Goal: Task Accomplishment & Management: Manage account settings

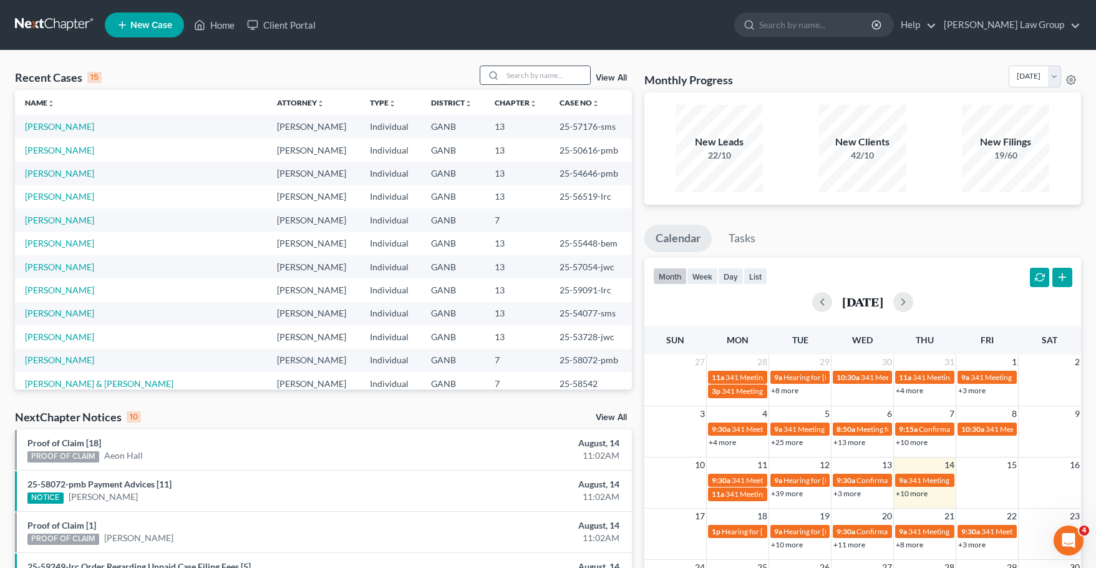
click at [543, 82] on input "search" at bounding box center [546, 75] width 87 height 18
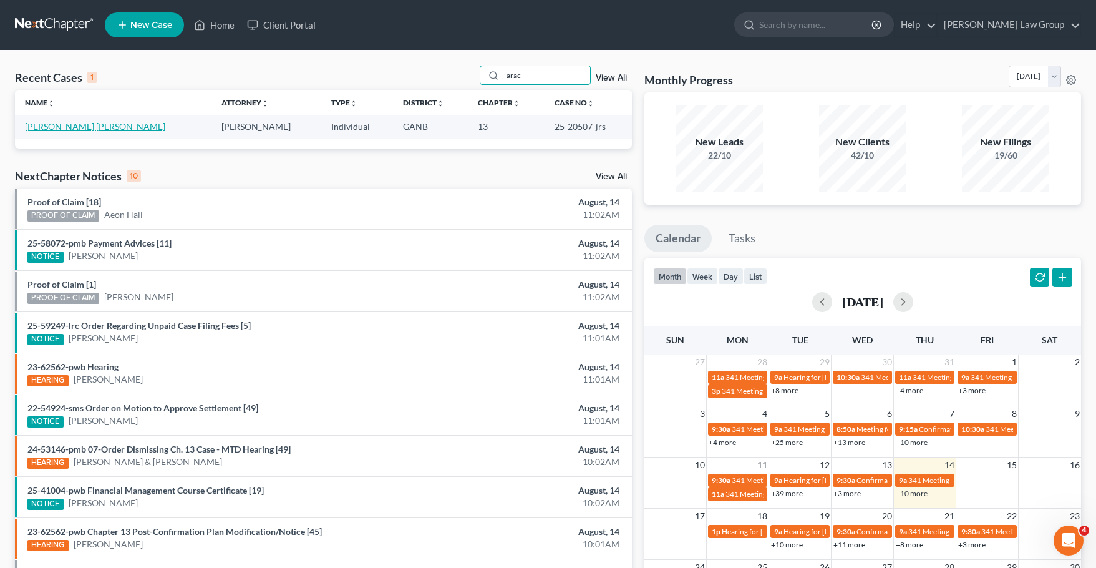
type input "arac"
click at [90, 122] on link "[PERSON_NAME] [PERSON_NAME]" at bounding box center [95, 126] width 140 height 11
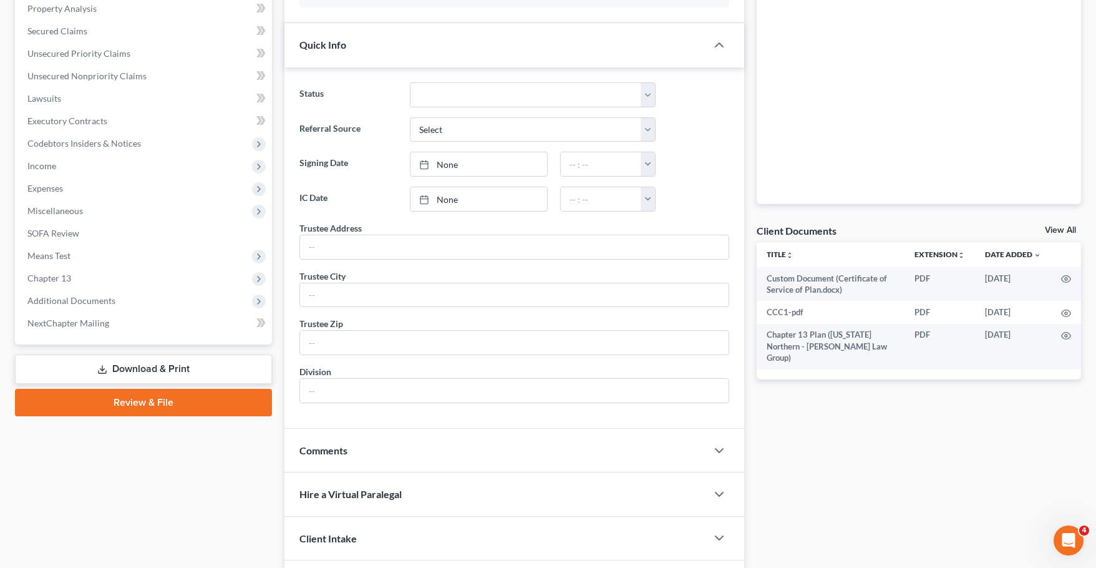
scroll to position [249, 0]
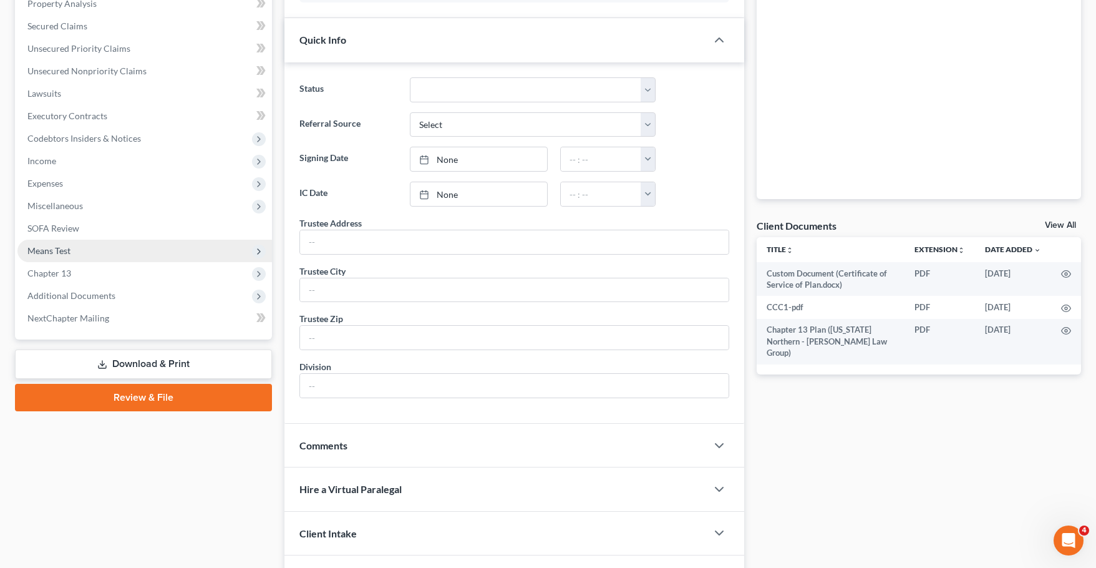
click at [167, 258] on span "Means Test" at bounding box center [144, 250] width 254 height 22
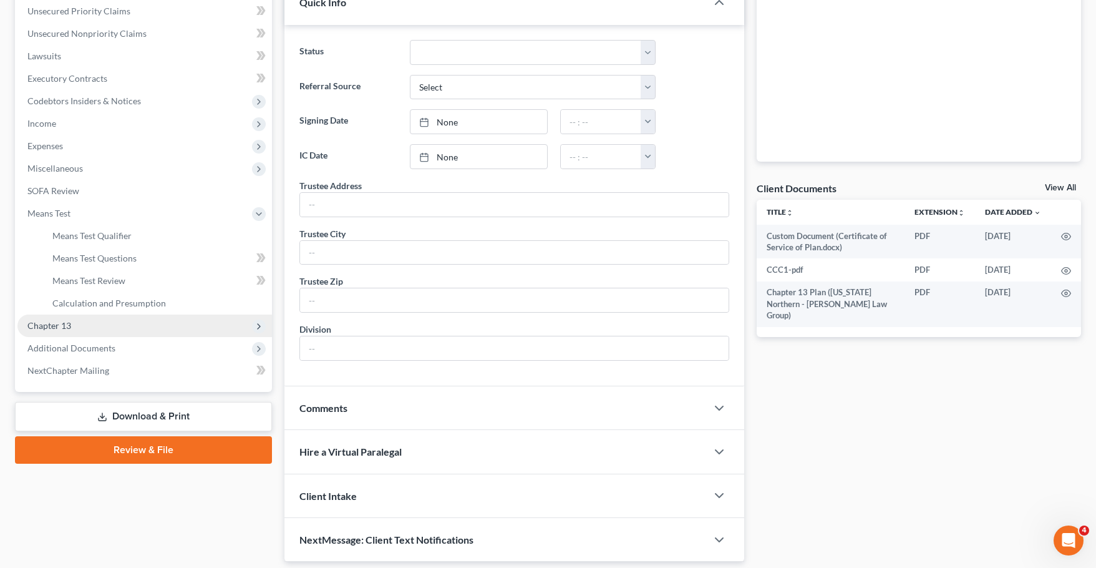
scroll to position [328, 0]
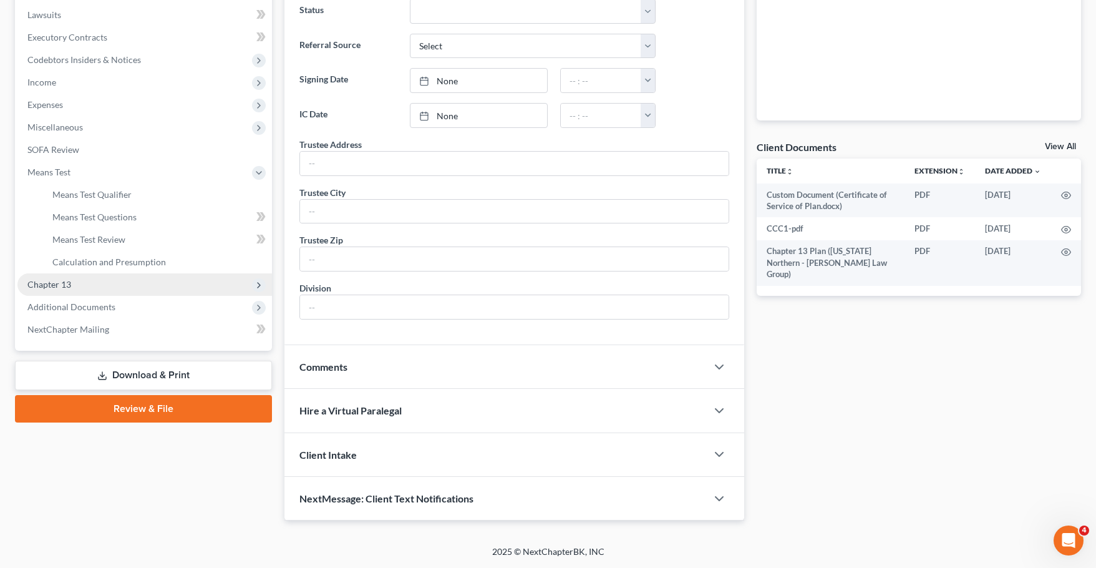
click at [195, 280] on span "Chapter 13" at bounding box center [144, 284] width 254 height 22
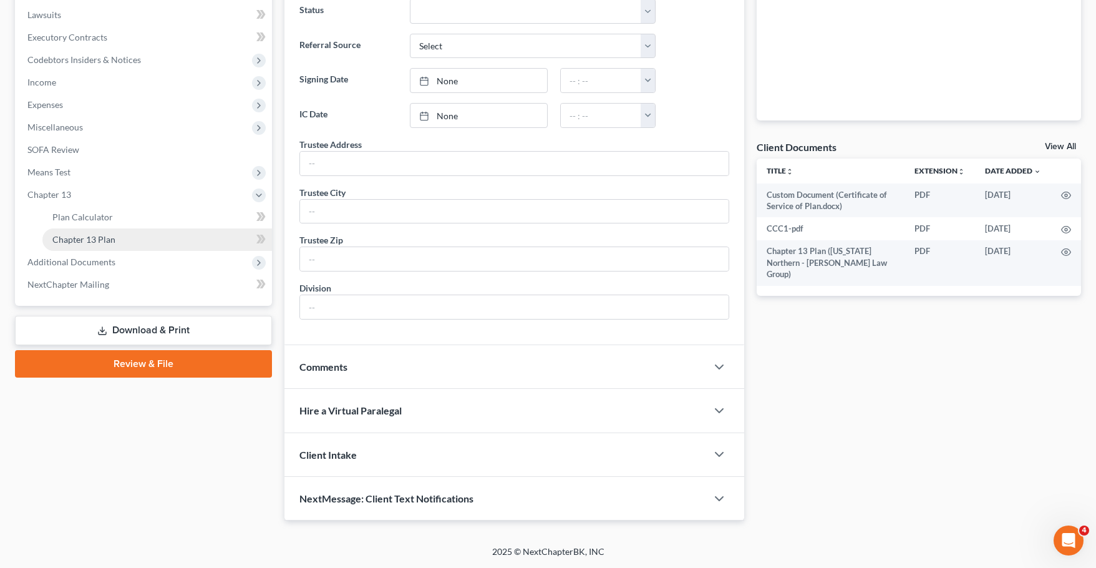
click at [179, 246] on link "Chapter 13 Plan" at bounding box center [157, 239] width 230 height 22
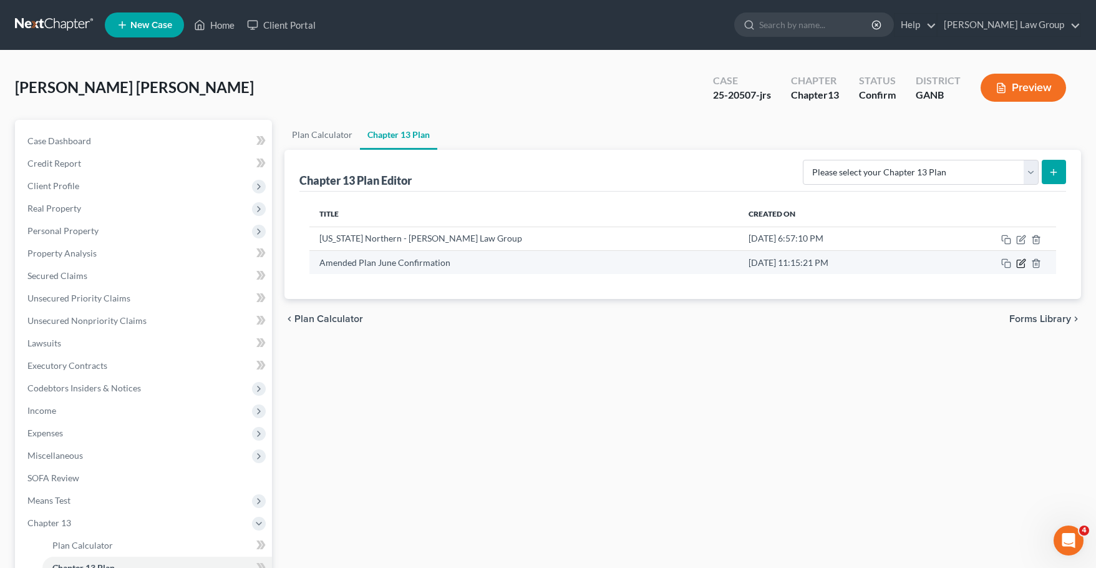
click at [1021, 264] on icon "button" at bounding box center [1021, 263] width 10 height 10
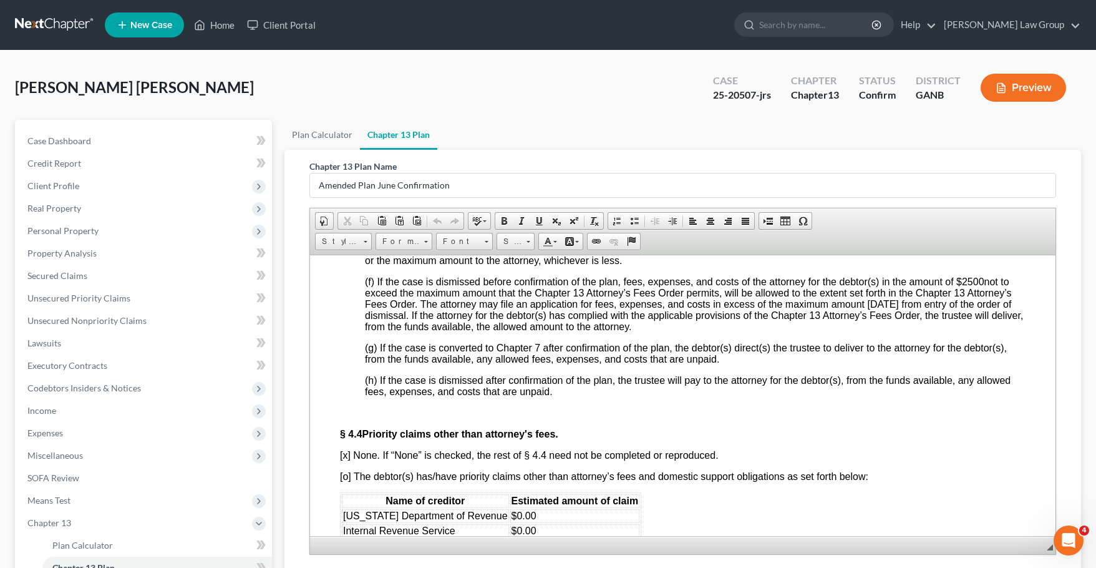
scroll to position [3742, 0]
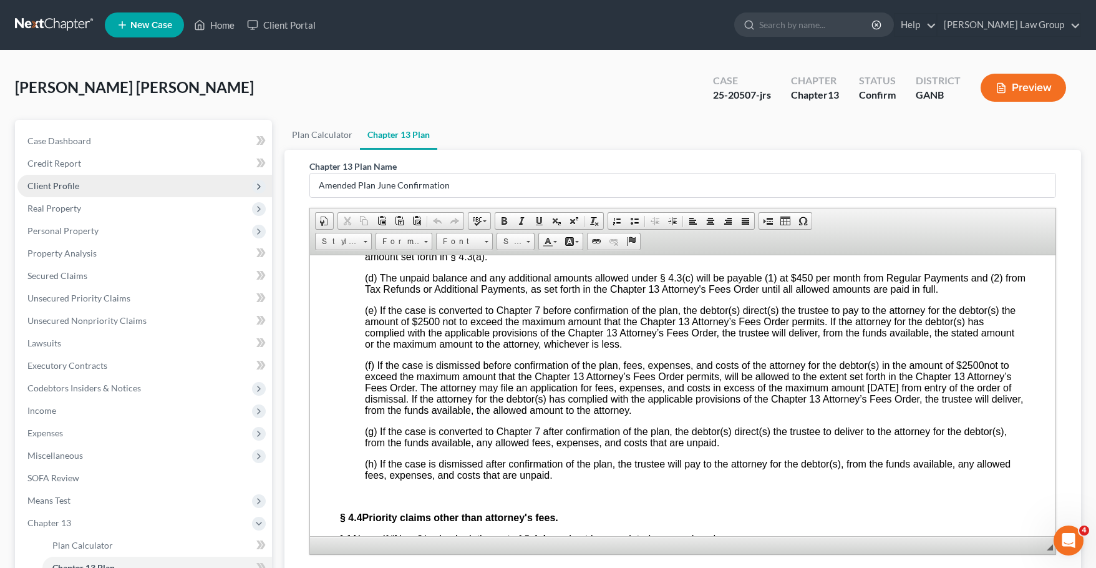
click at [76, 181] on span "Client Profile" at bounding box center [53, 185] width 52 height 11
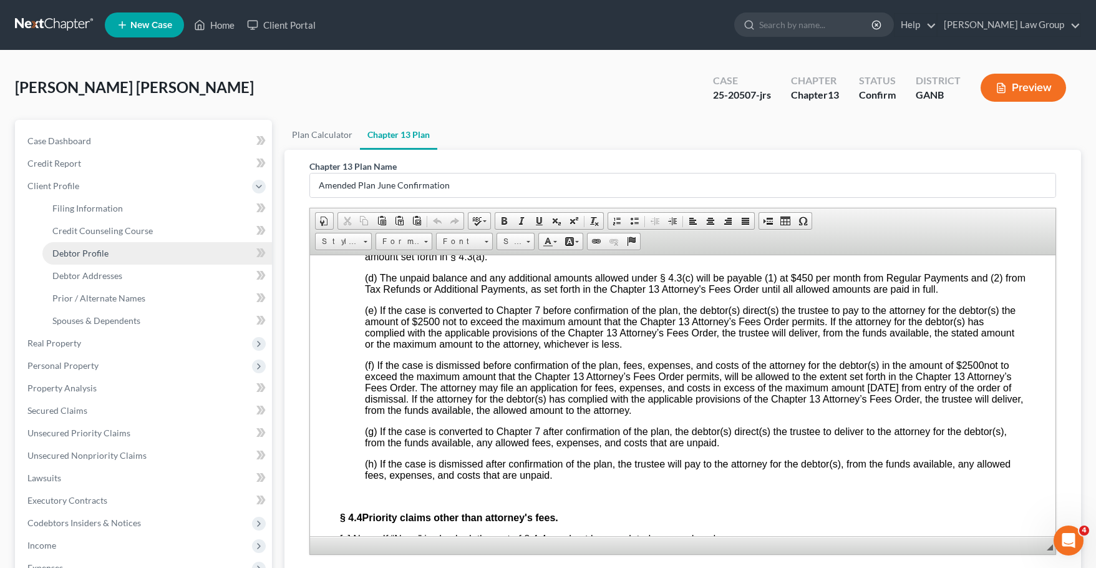
click at [121, 256] on link "Debtor Profile" at bounding box center [157, 253] width 230 height 22
select select "0"
select select "2"
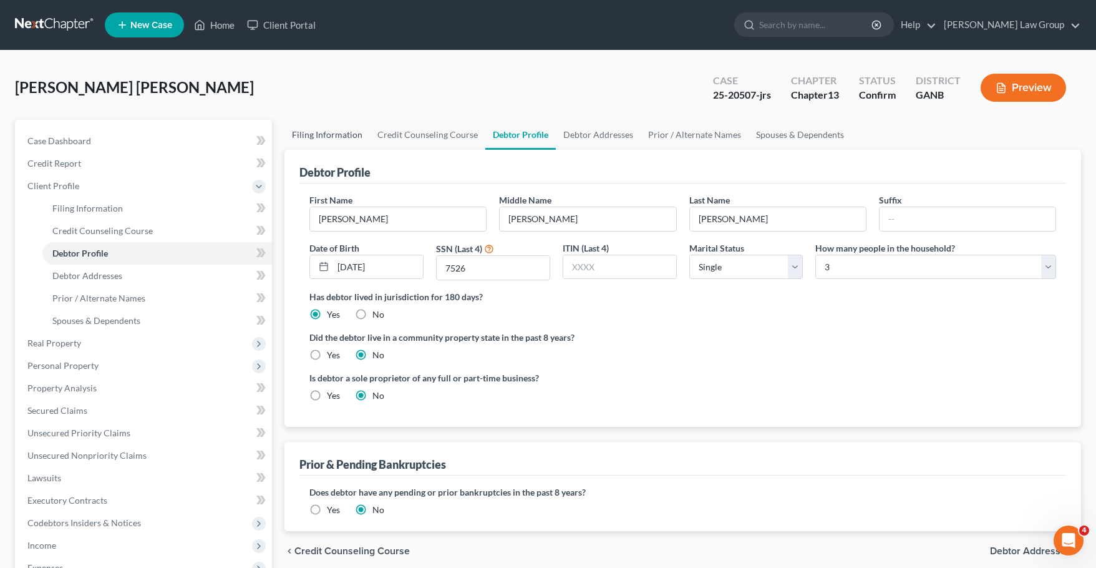
click at [355, 145] on link "Filing Information" at bounding box center [326, 135] width 85 height 30
select select "1"
select select "0"
select select "3"
select select "19"
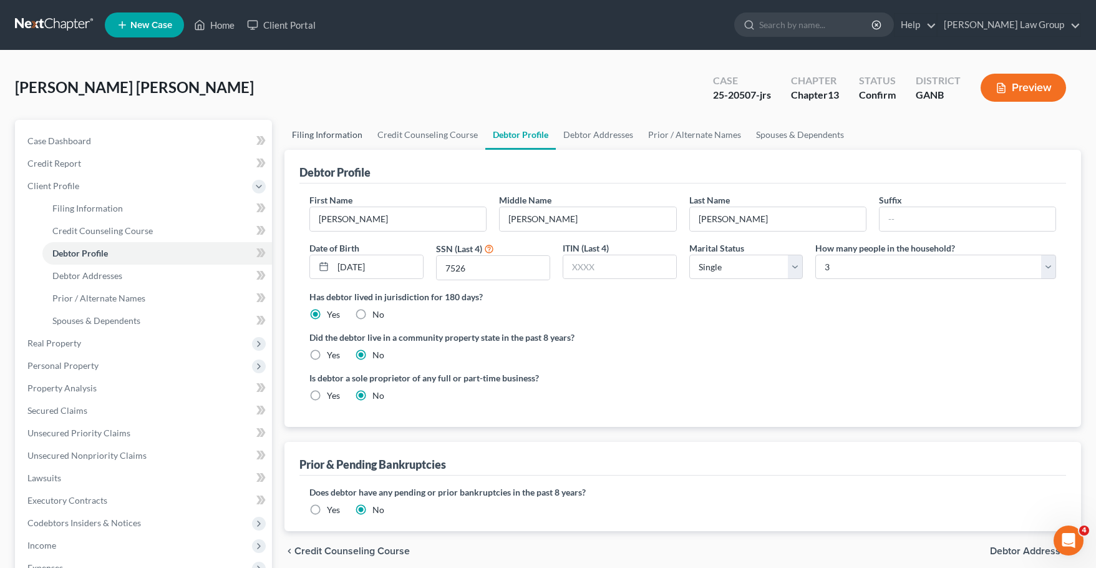
select select "10"
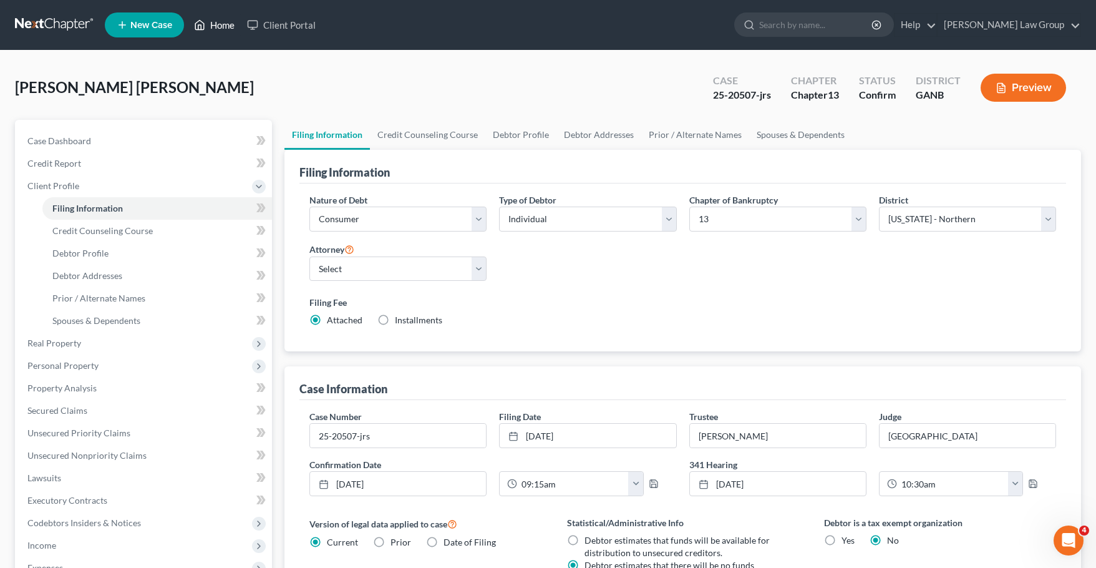
click at [218, 19] on link "Home" at bounding box center [214, 25] width 53 height 22
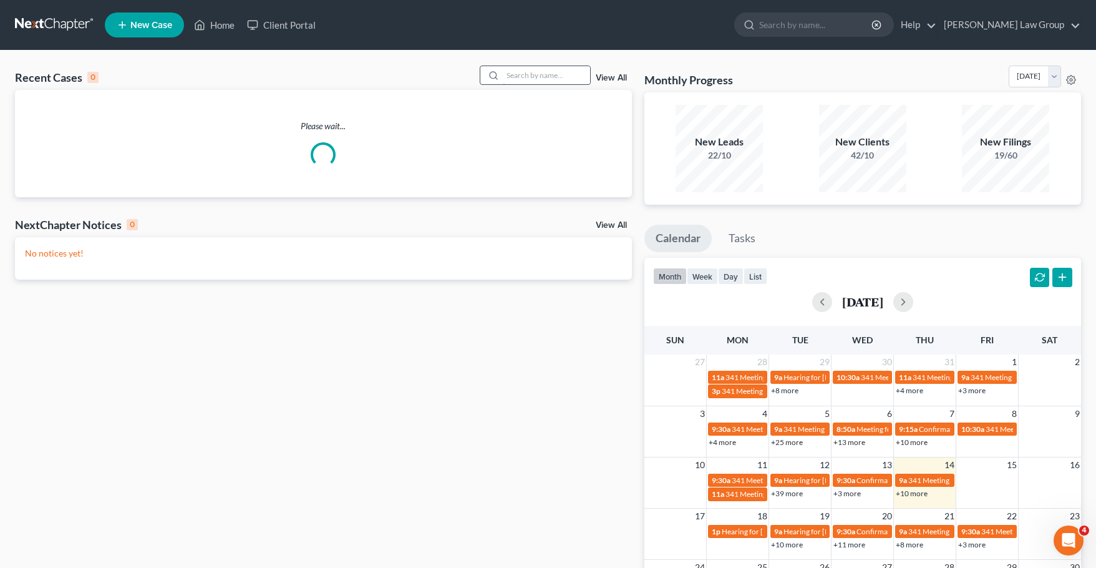
click at [549, 67] on input "search" at bounding box center [546, 75] width 87 height 18
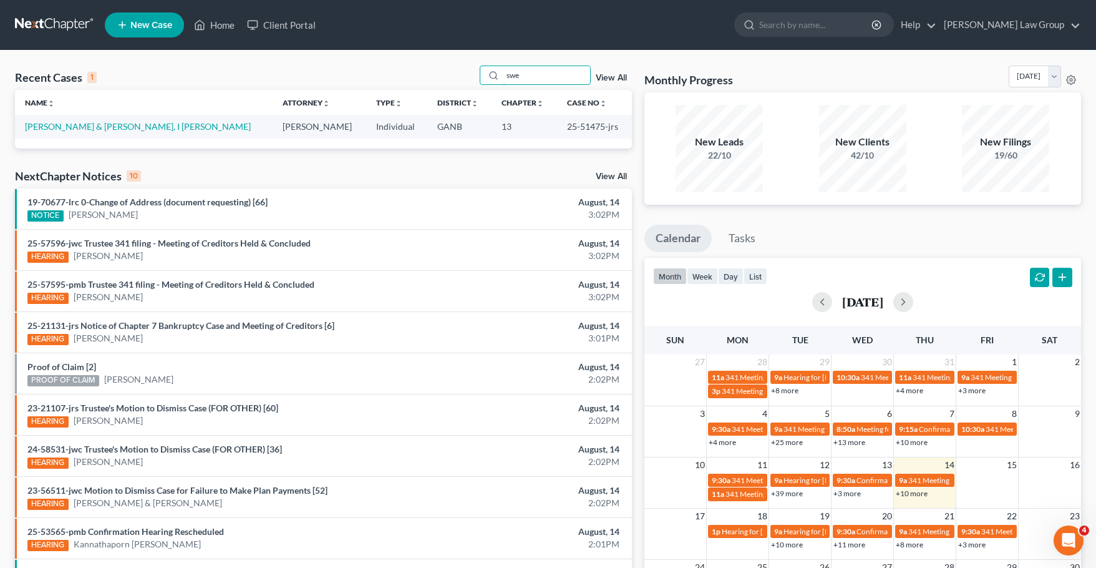
type input "swe"
click at [618, 80] on link "View All" at bounding box center [611, 78] width 31 height 9
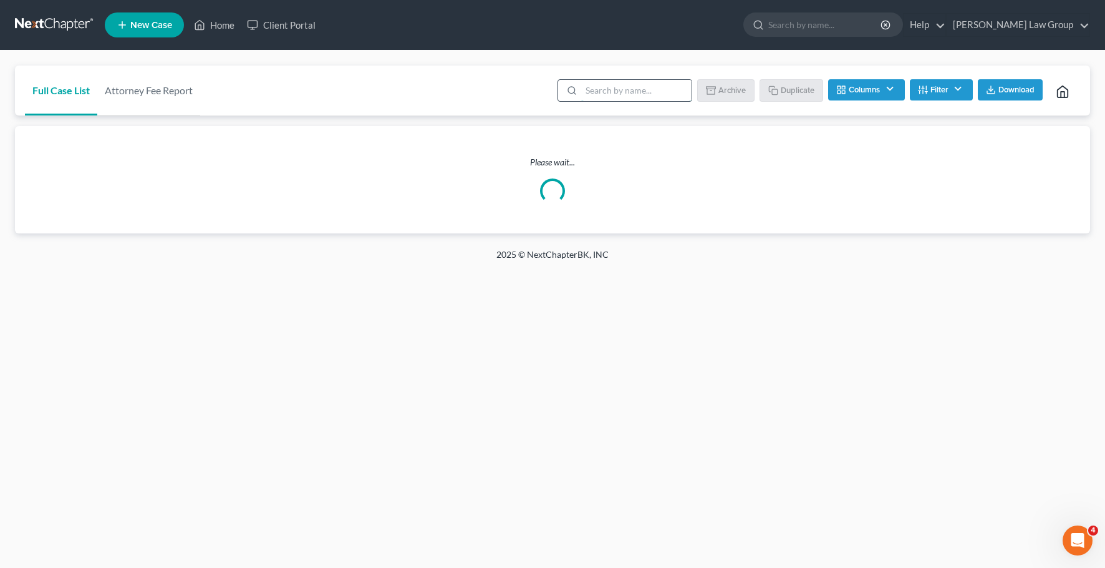
click at [597, 90] on input "search" at bounding box center [636, 90] width 110 height 21
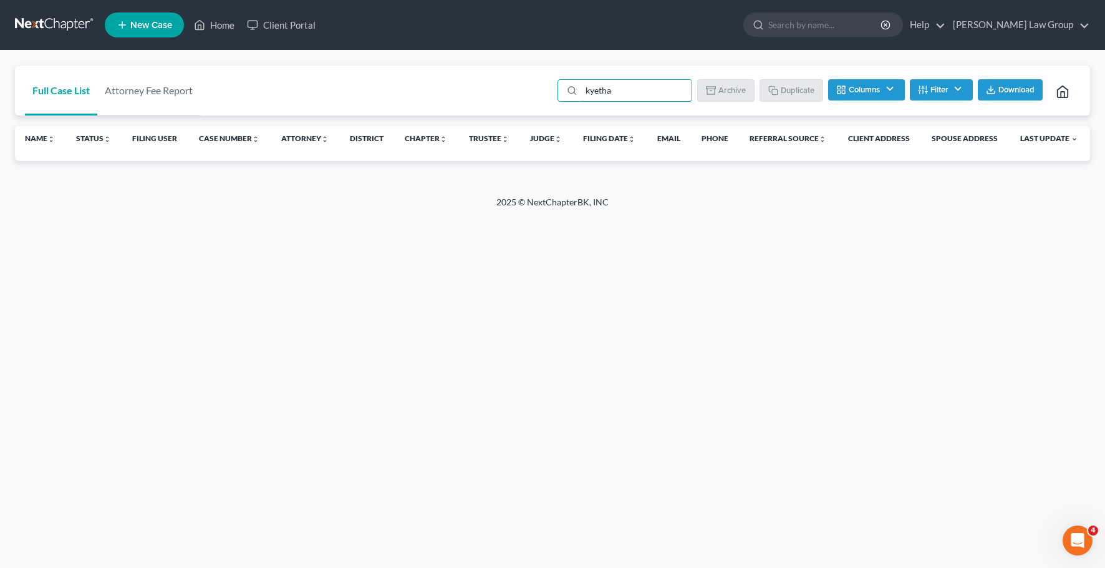
type input "kyetha"
click at [931, 90] on button "Filter" at bounding box center [941, 89] width 63 height 21
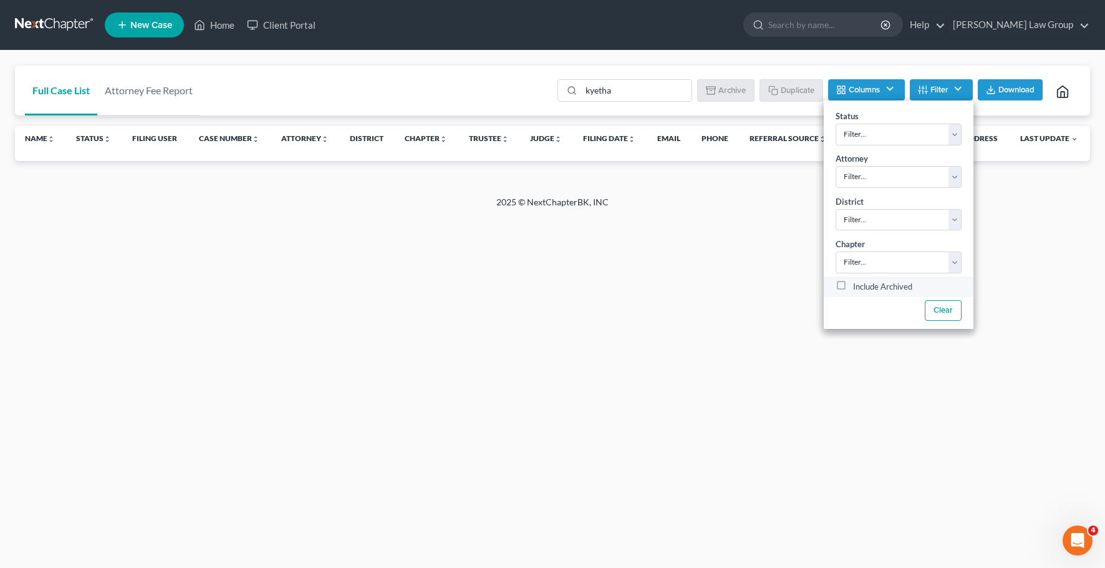
click at [853, 283] on label "Include Archived" at bounding box center [882, 286] width 59 height 15
click at [858, 283] on input "Include Archived" at bounding box center [862, 283] width 8 height 8
checkbox input "true"
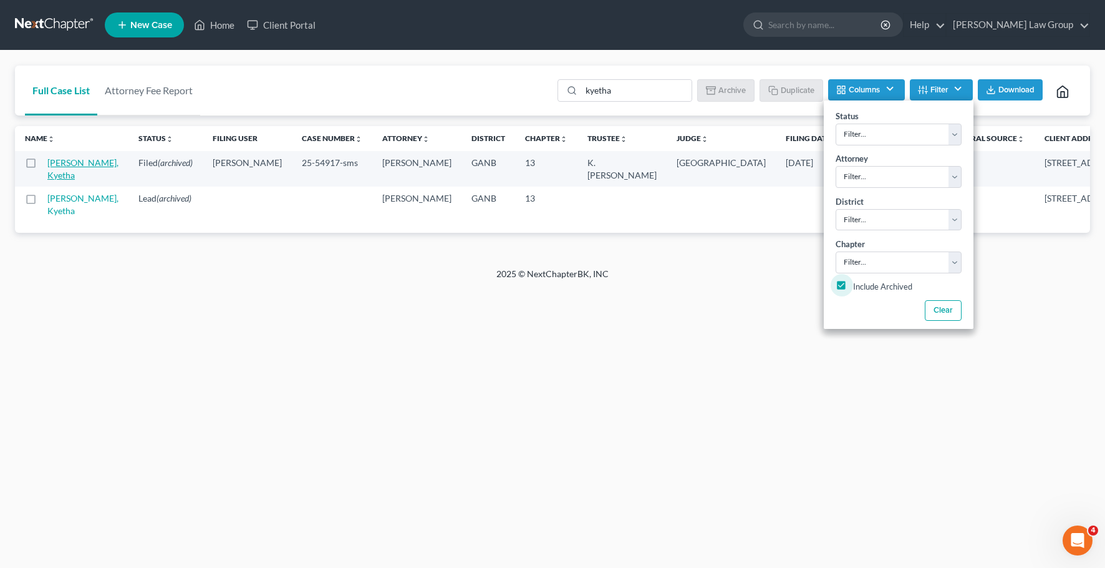
click at [67, 164] on link "[PERSON_NAME], Kyetha" at bounding box center [82, 168] width 71 height 23
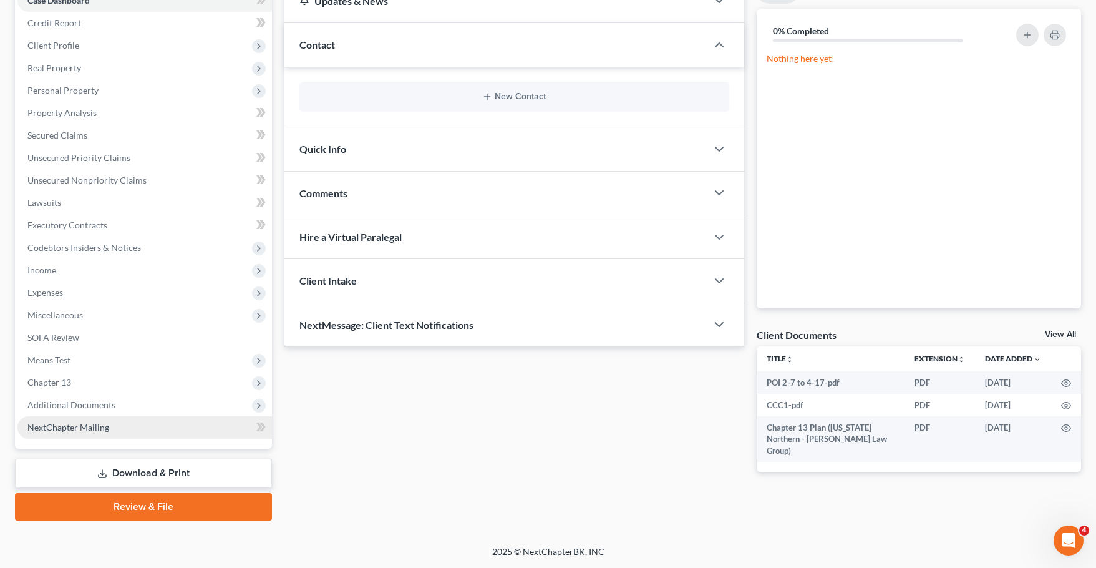
click at [95, 416] on link "NextChapter Mailing" at bounding box center [144, 427] width 254 height 22
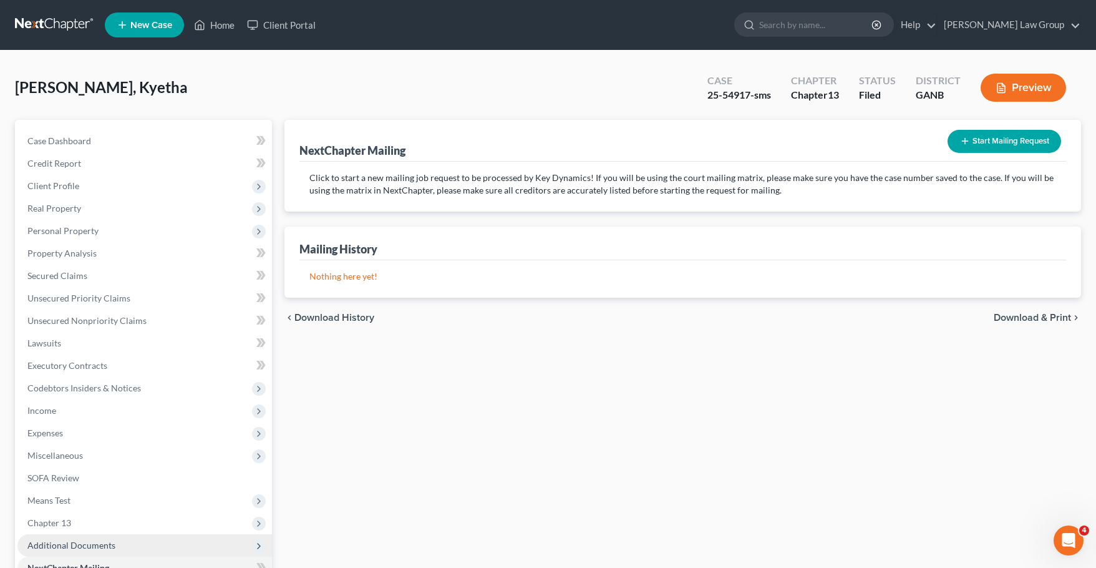
scroll to position [140, 0]
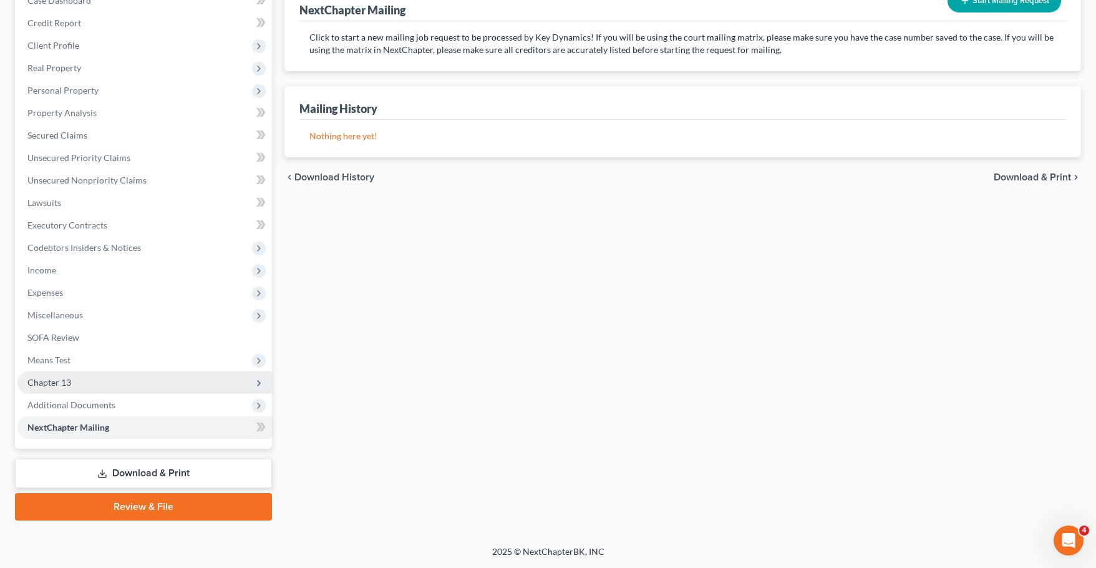
click at [95, 392] on span "Chapter 13" at bounding box center [144, 382] width 254 height 22
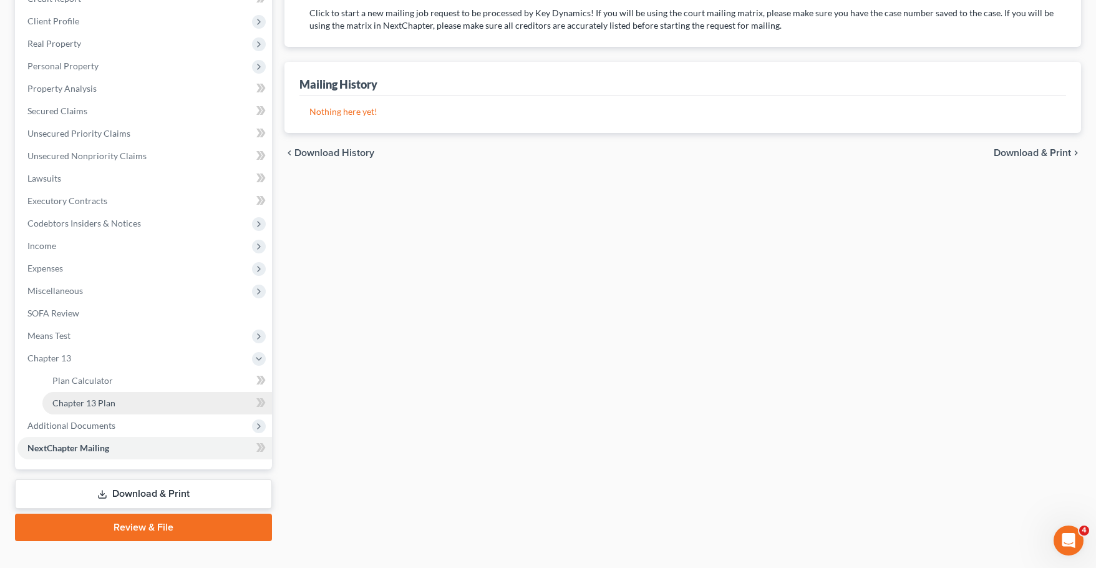
scroll to position [185, 0]
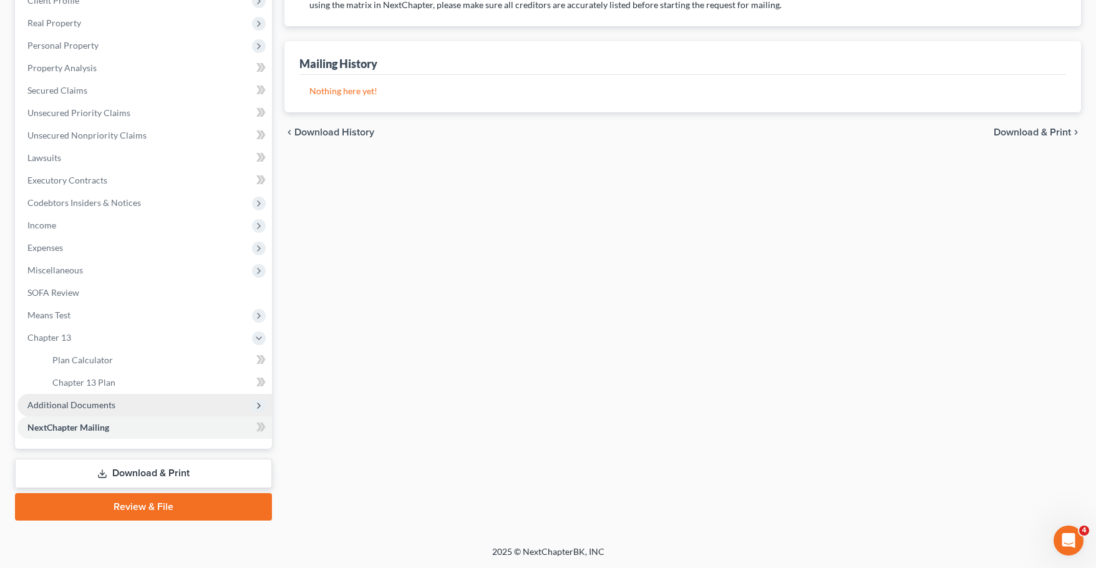
click at [105, 404] on span "Additional Documents" at bounding box center [71, 404] width 88 height 11
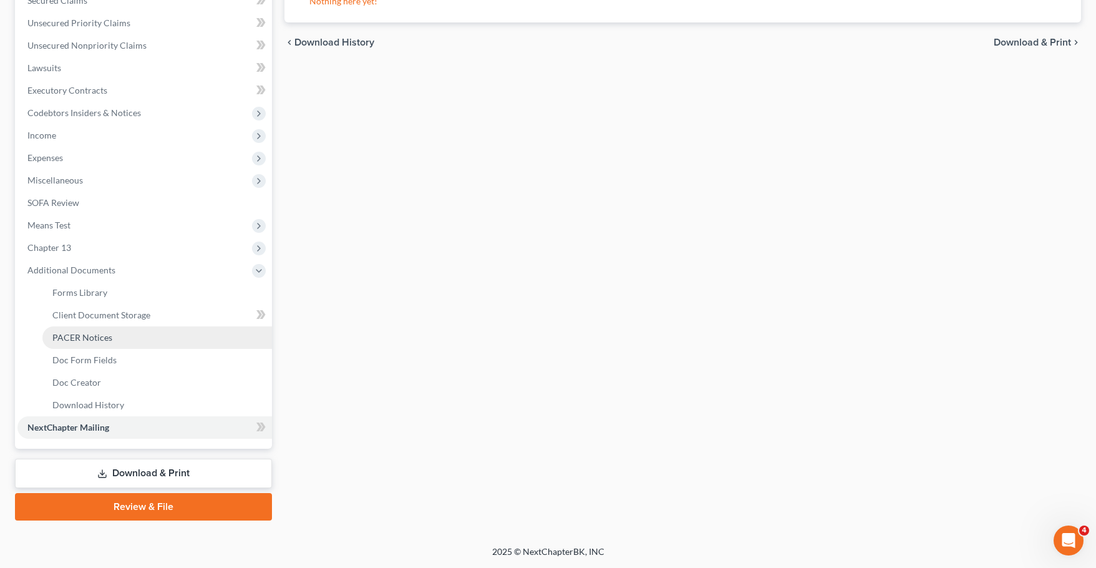
click at [98, 332] on span "PACER Notices" at bounding box center [82, 337] width 60 height 11
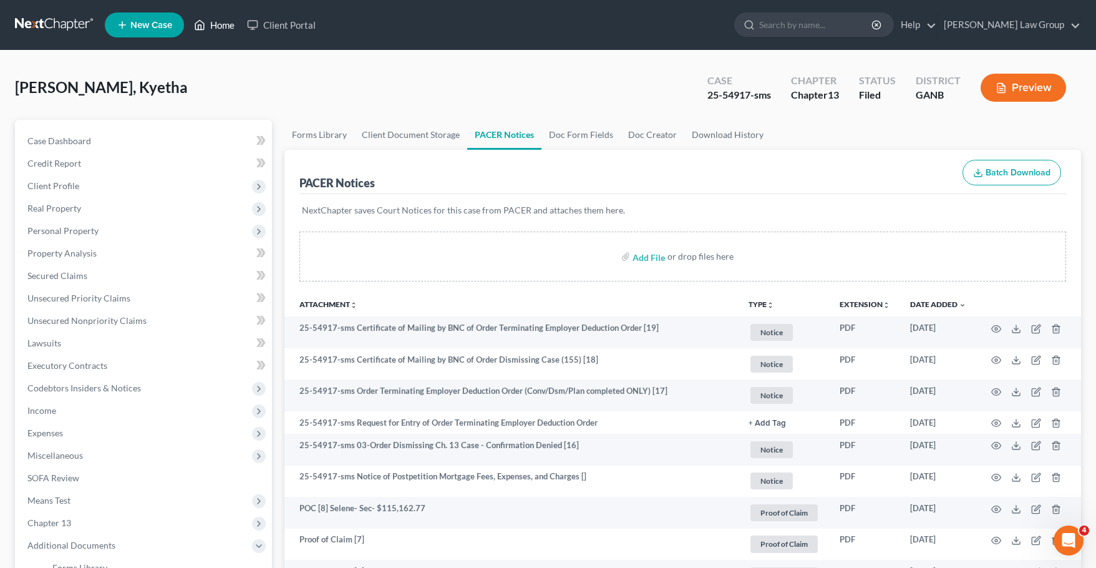
click at [219, 19] on link "Home" at bounding box center [214, 25] width 53 height 22
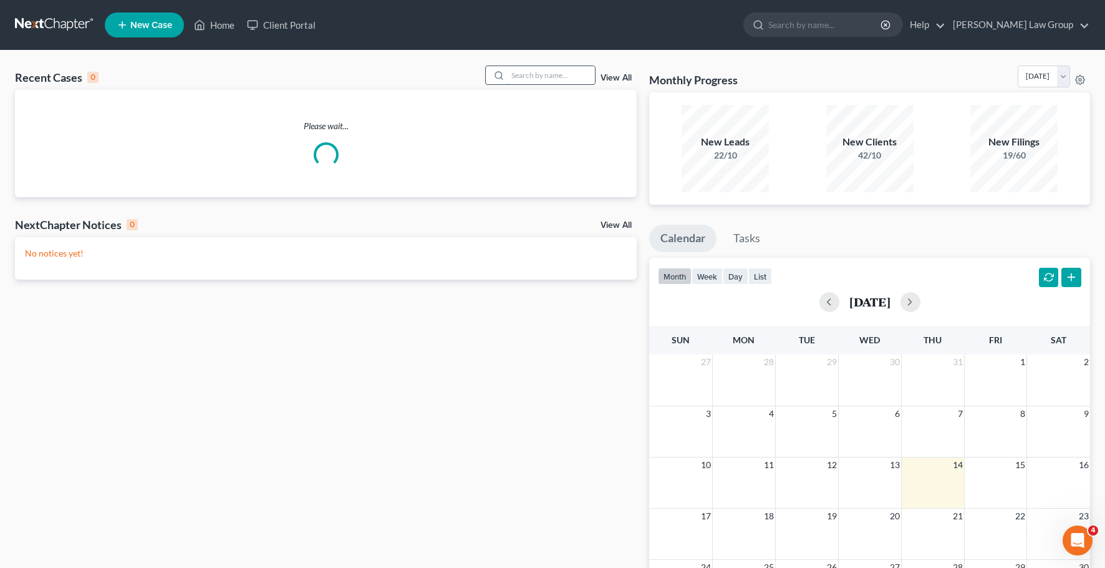
click at [546, 76] on input "search" at bounding box center [551, 75] width 87 height 18
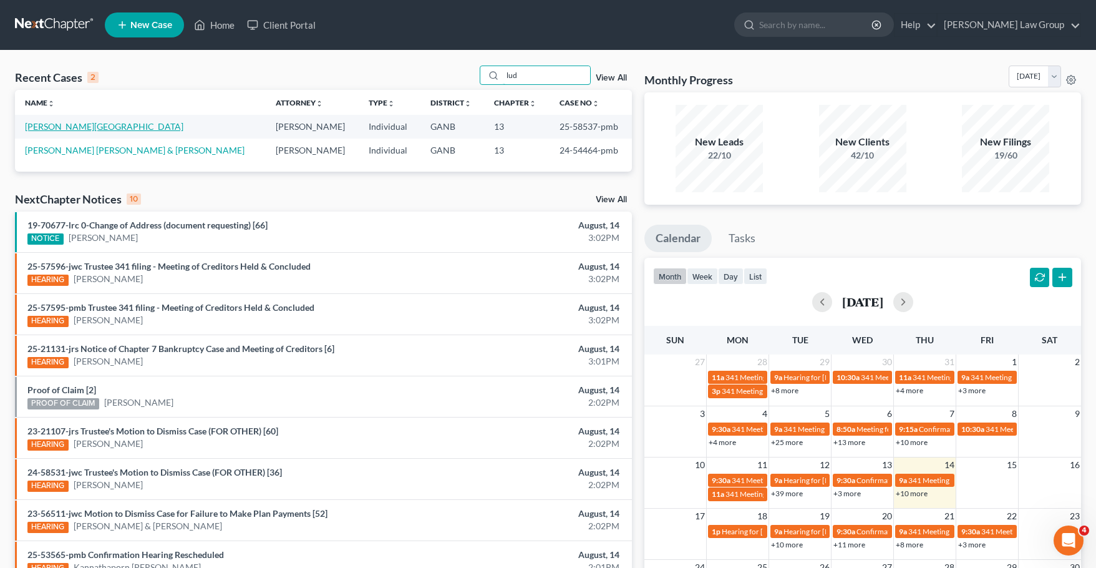
type input "lud"
click at [67, 126] on link "[PERSON_NAME][GEOGRAPHIC_DATA]" at bounding box center [104, 126] width 158 height 11
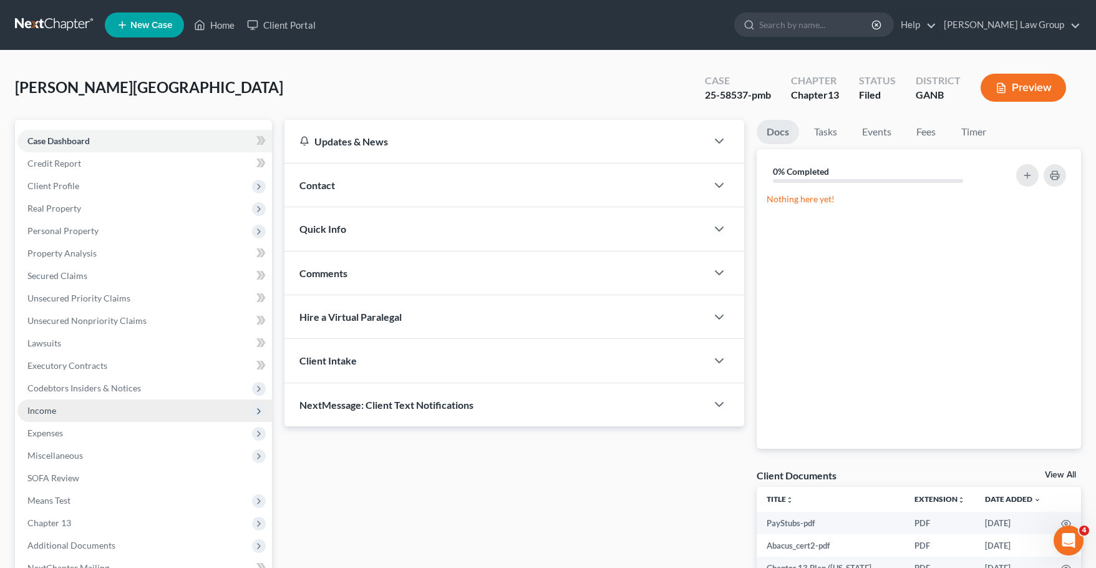
scroll to position [140, 0]
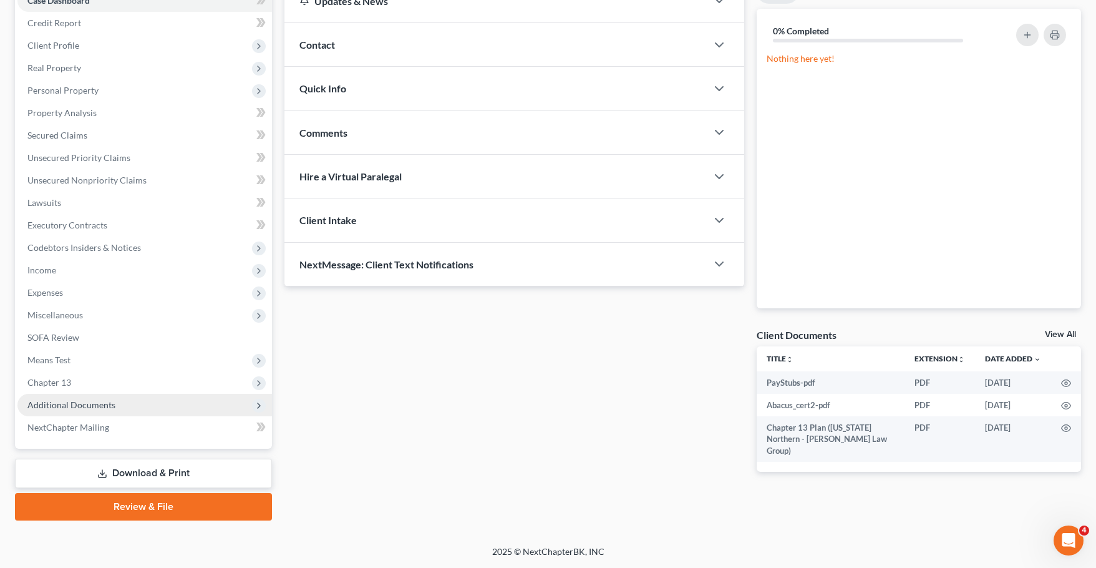
click at [104, 409] on span "Additional Documents" at bounding box center [71, 404] width 88 height 11
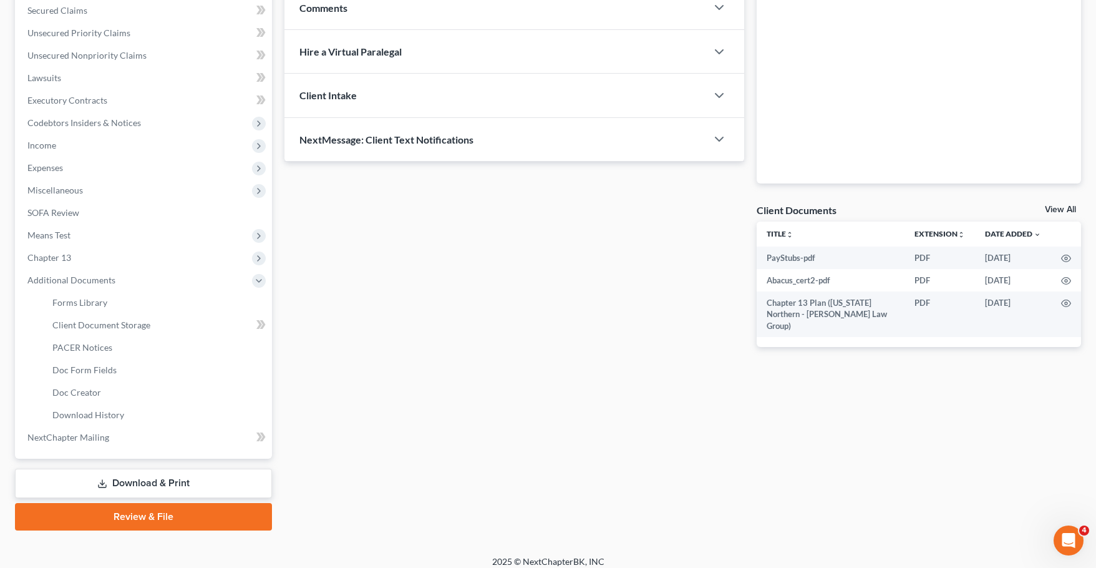
scroll to position [275, 0]
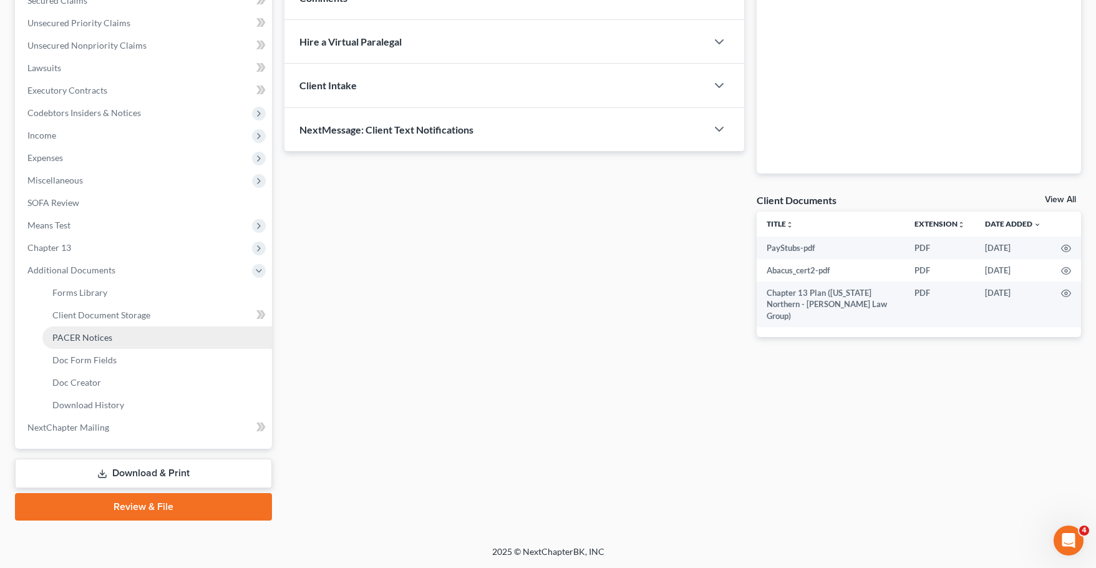
click at [105, 342] on link "PACER Notices" at bounding box center [157, 337] width 230 height 22
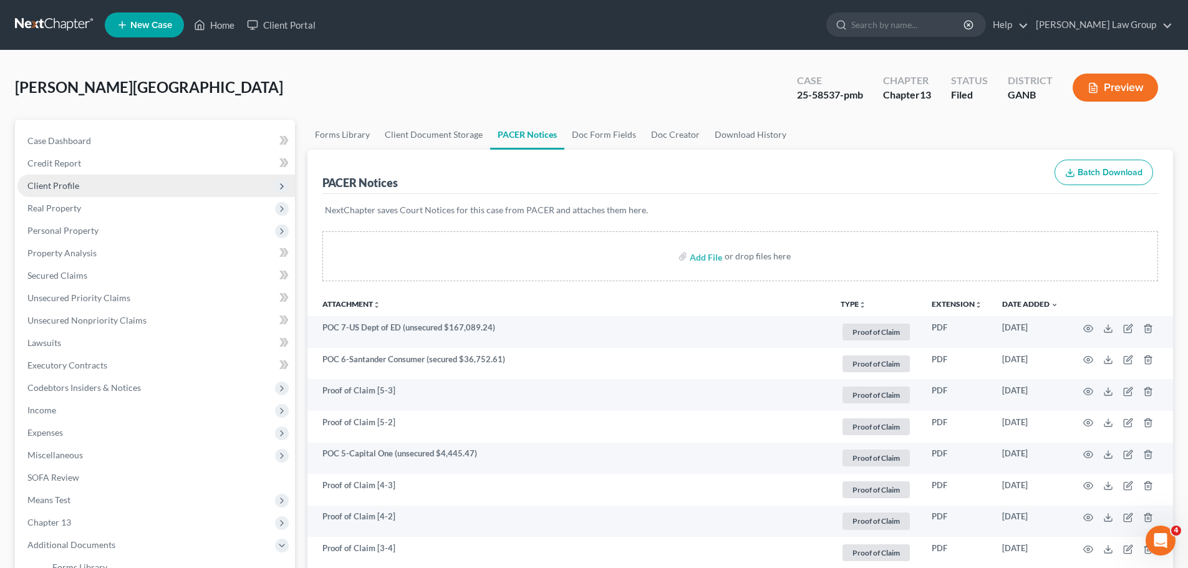
click at [85, 180] on span "Client Profile" at bounding box center [156, 186] width 278 height 22
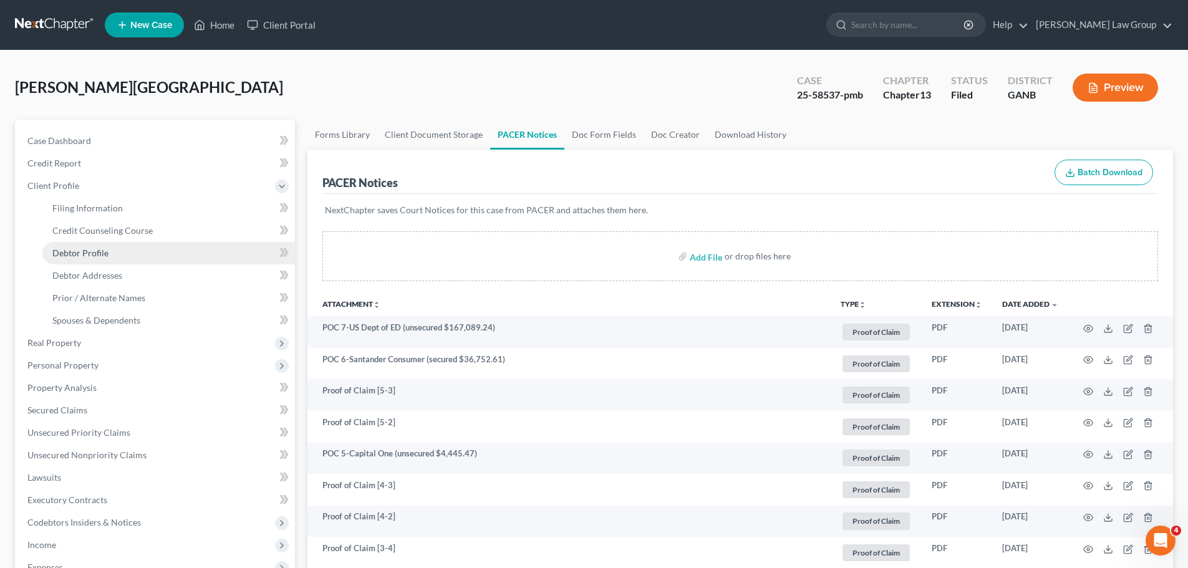
click at [83, 249] on span "Debtor Profile" at bounding box center [80, 253] width 56 height 11
select select "4"
select select "2"
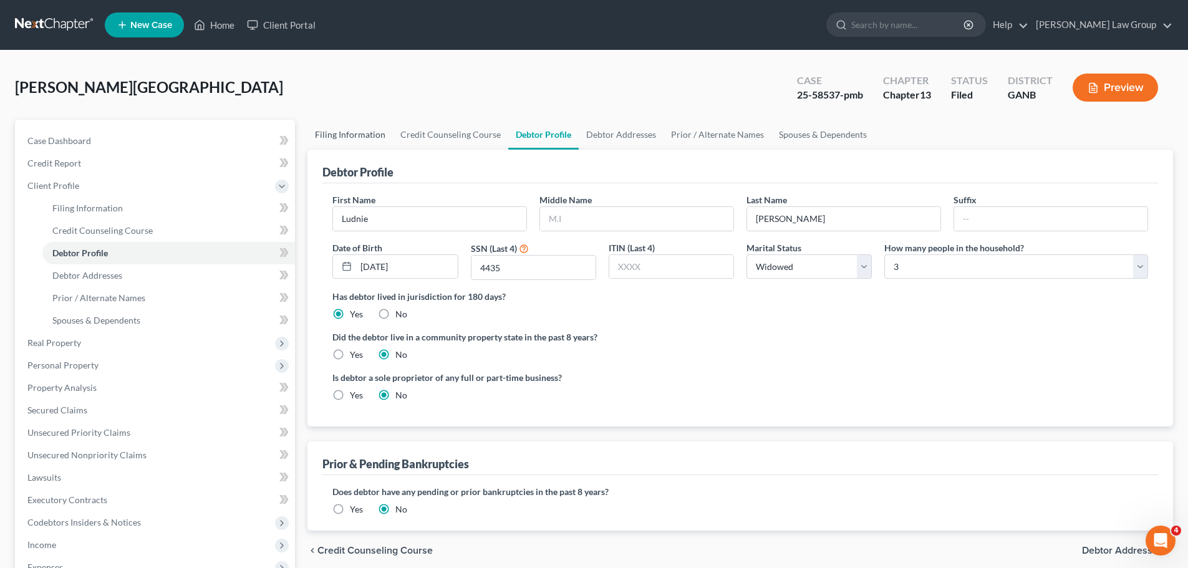
click at [370, 137] on link "Filing Information" at bounding box center [349, 135] width 85 height 30
select select "1"
select select "0"
select select "3"
select select "19"
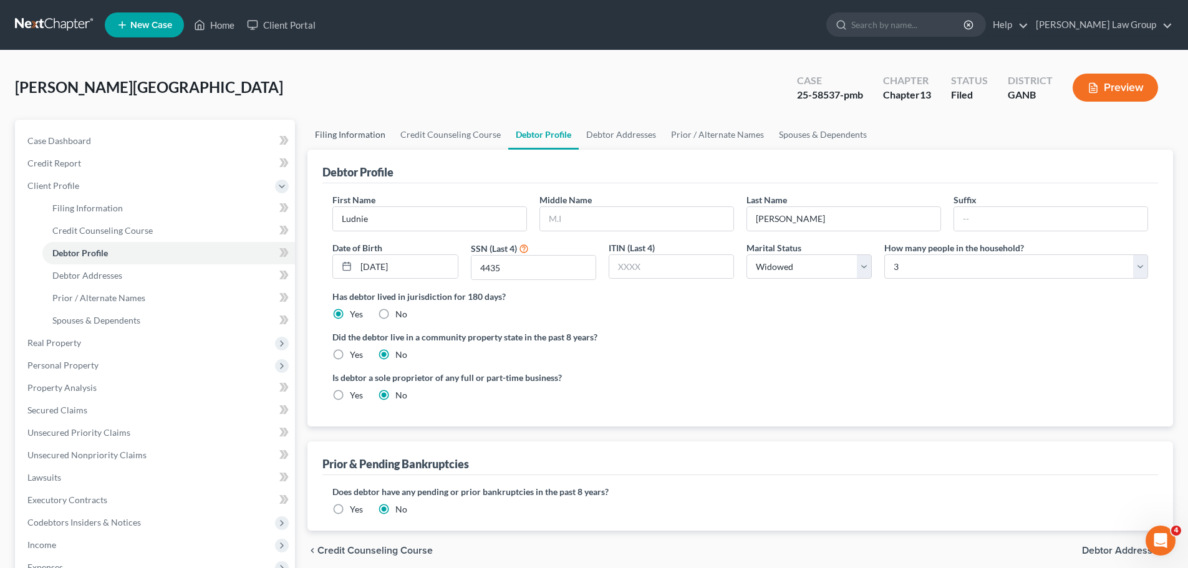
select select "0"
select select "10"
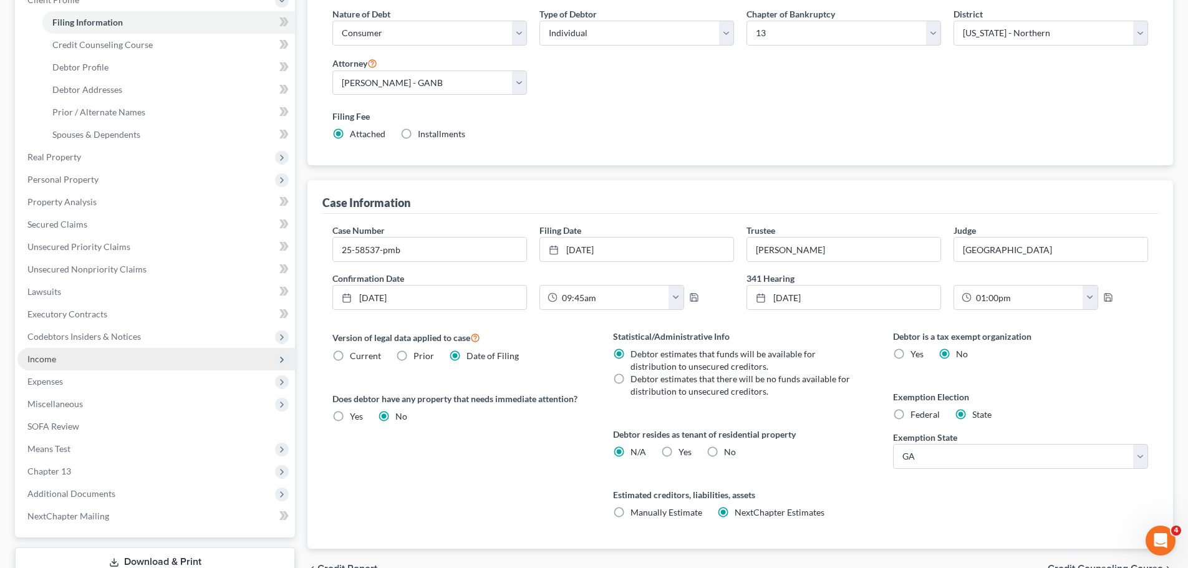
scroll to position [187, 0]
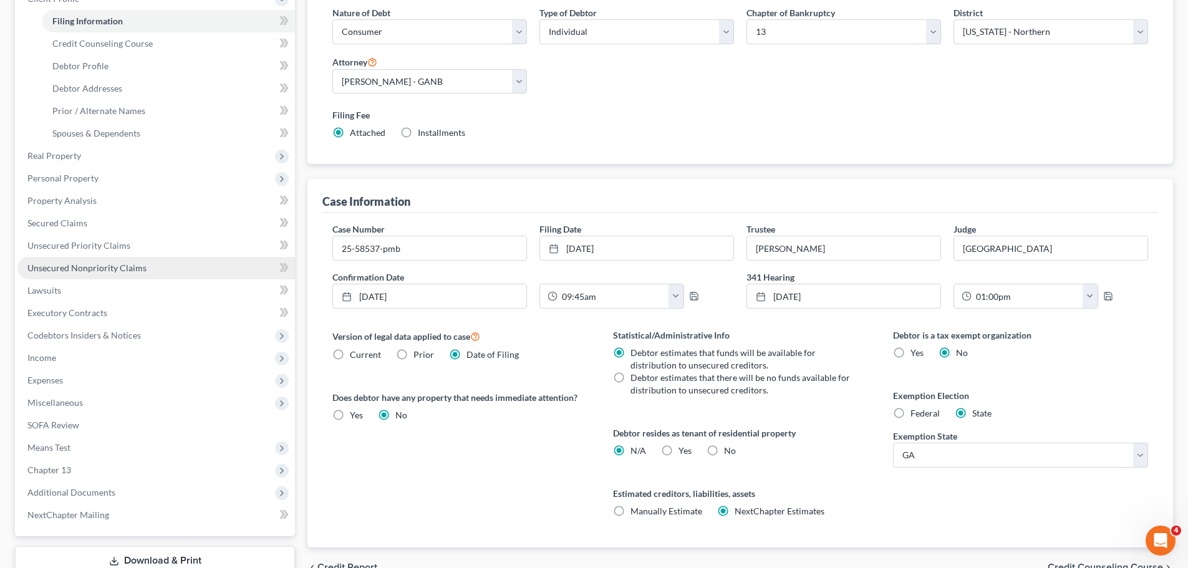
click at [124, 266] on span "Unsecured Nonpriority Claims" at bounding box center [86, 268] width 119 height 11
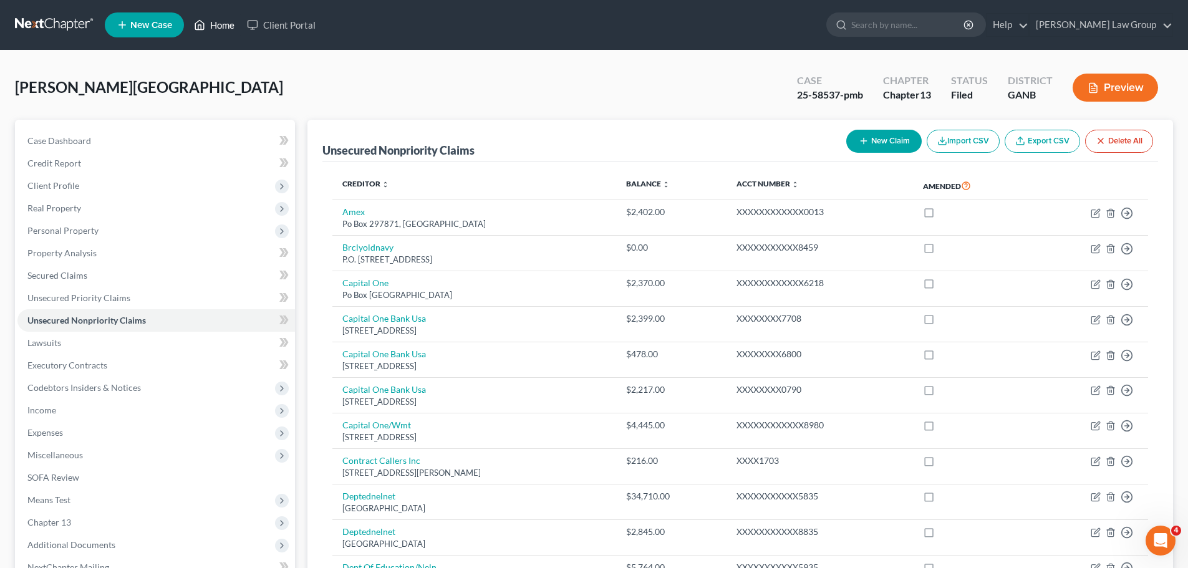
click at [235, 19] on link "Home" at bounding box center [214, 25] width 53 height 22
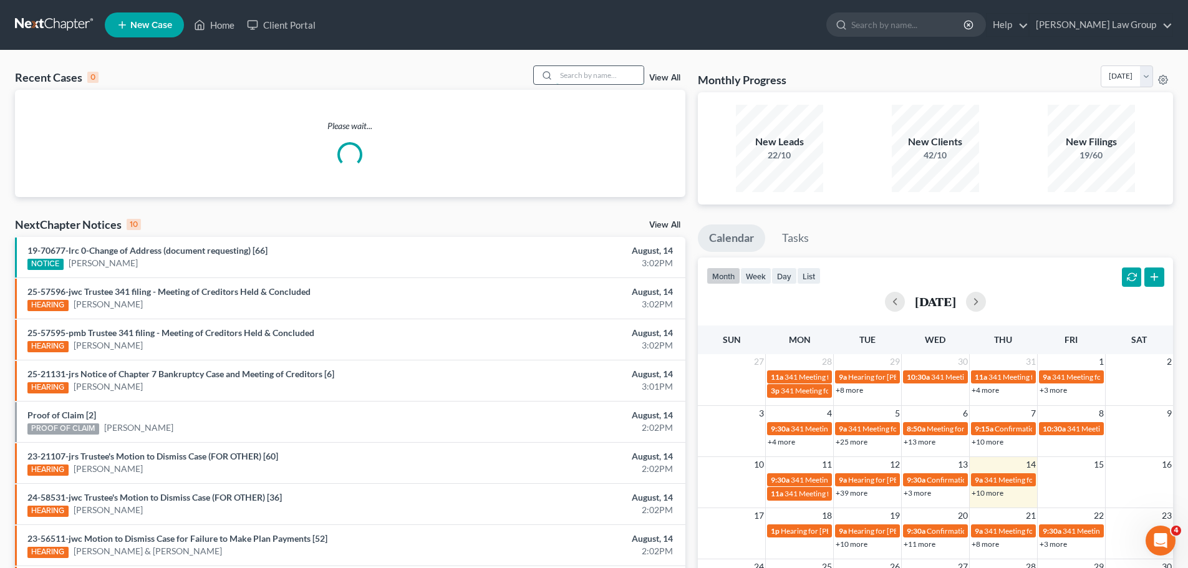
click at [598, 81] on input "search" at bounding box center [599, 75] width 87 height 18
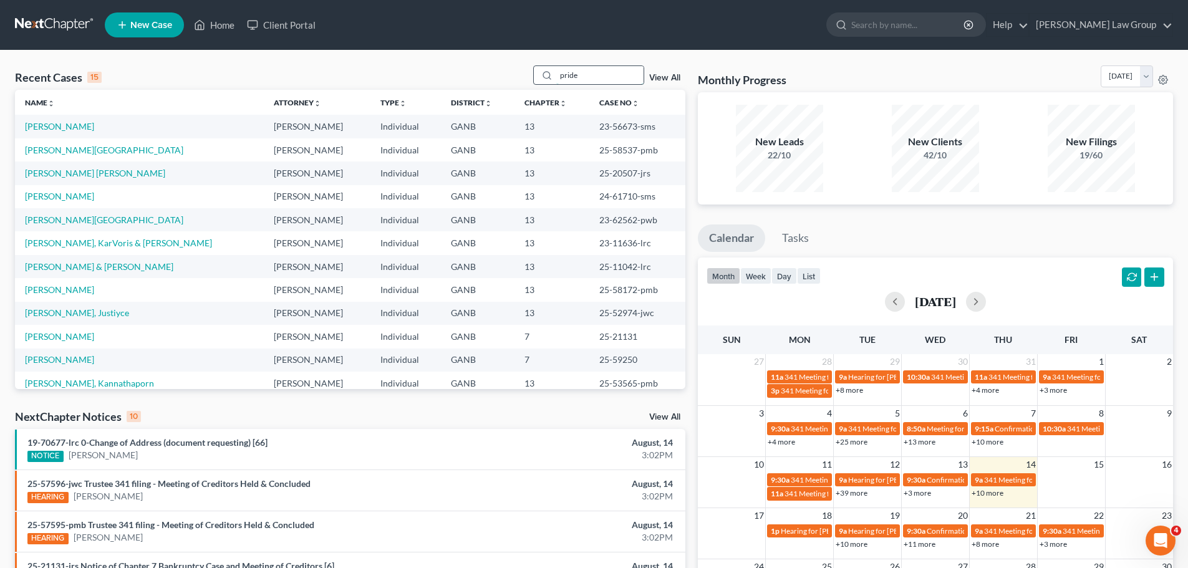
type input "pride"
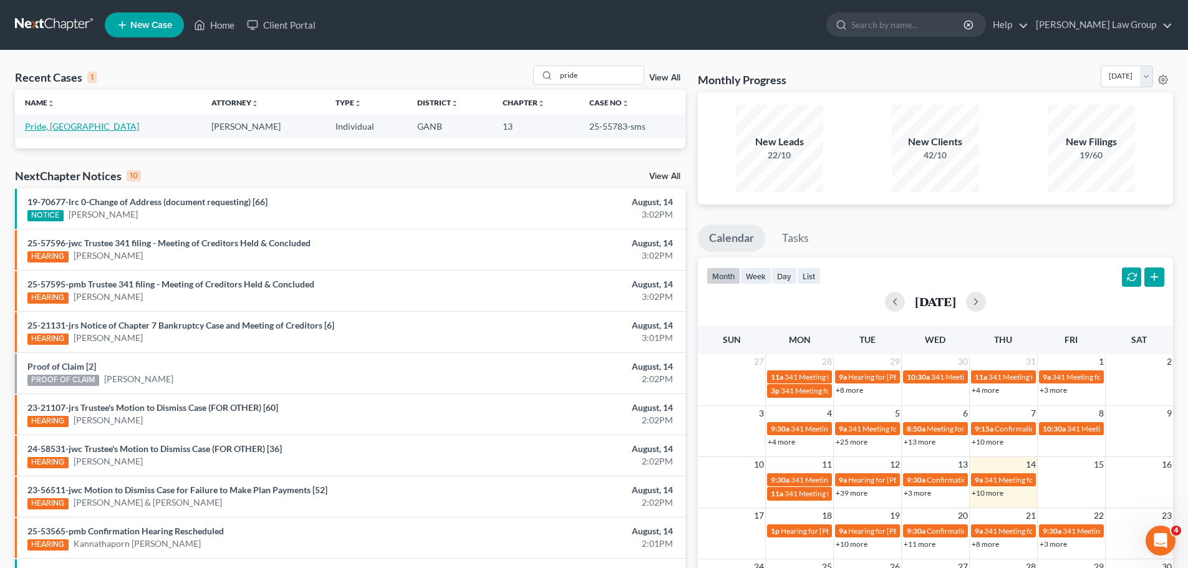
click at [51, 121] on link "Pride, [GEOGRAPHIC_DATA]" at bounding box center [82, 126] width 114 height 11
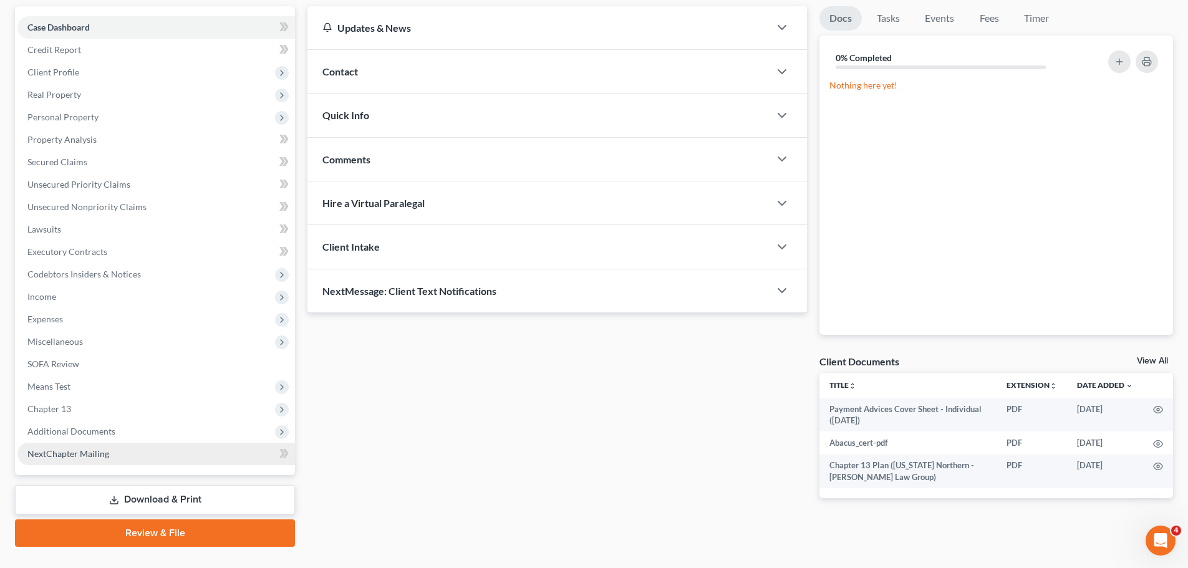
scroll to position [125, 0]
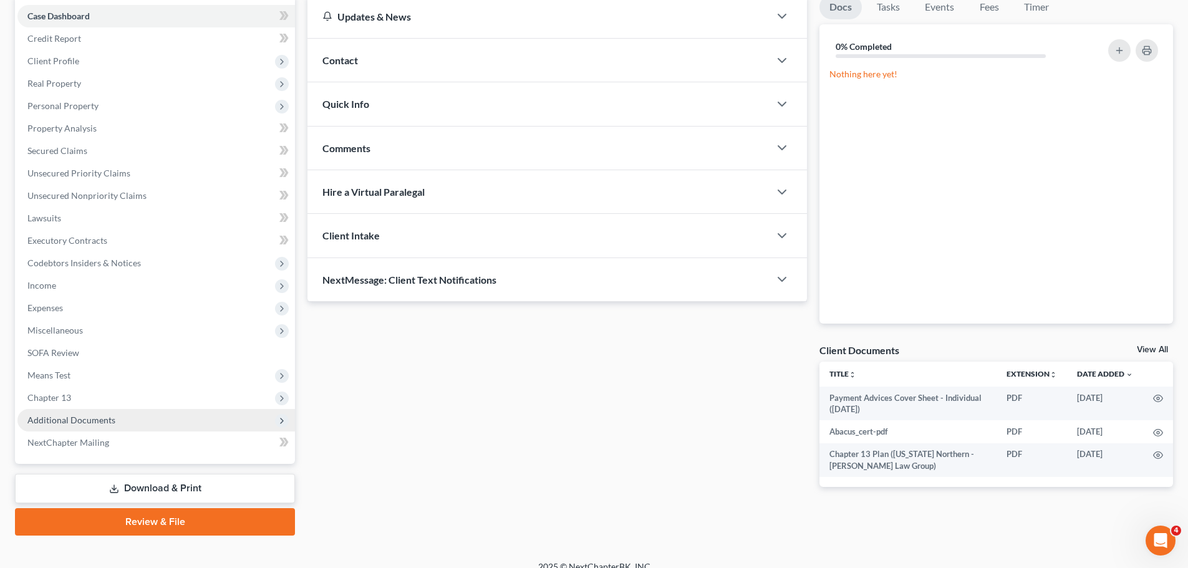
click at [92, 422] on span "Additional Documents" at bounding box center [71, 420] width 88 height 11
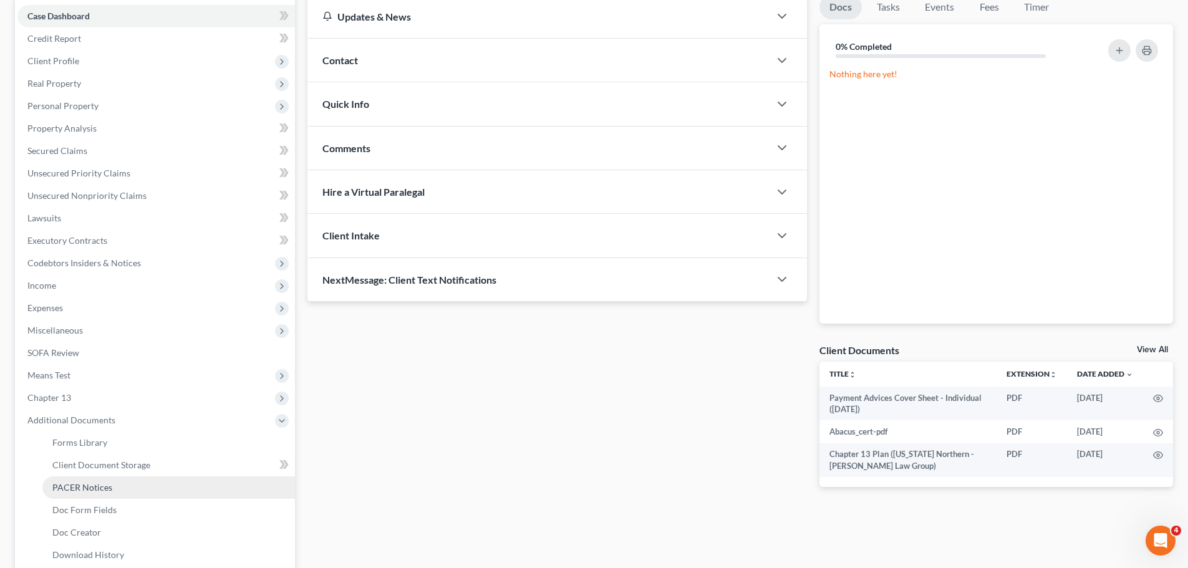
click at [107, 484] on span "PACER Notices" at bounding box center [82, 487] width 60 height 11
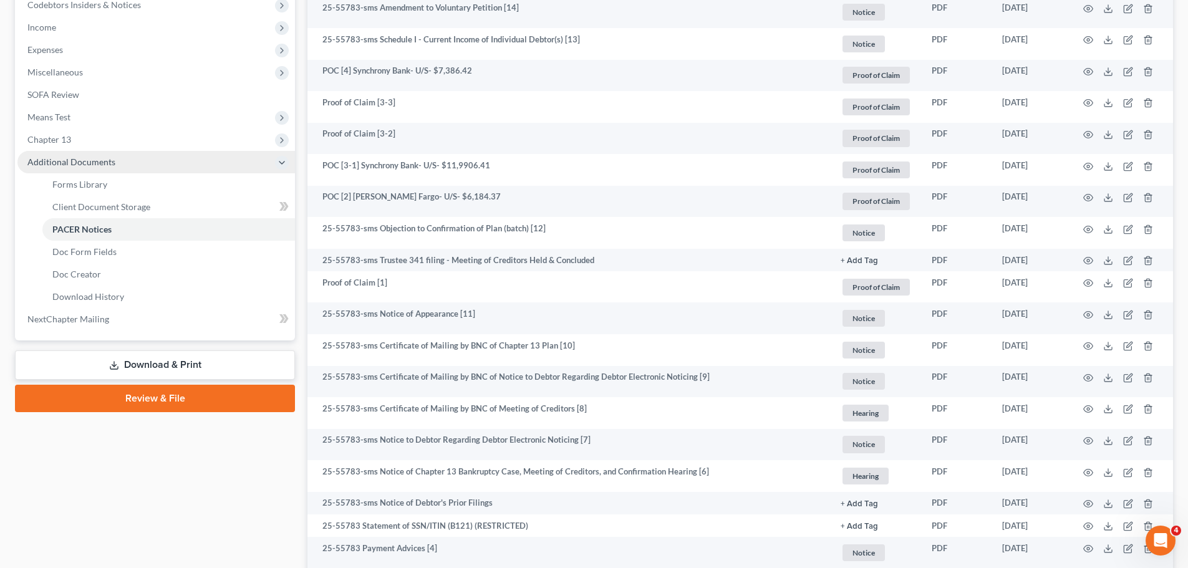
scroll to position [374, 0]
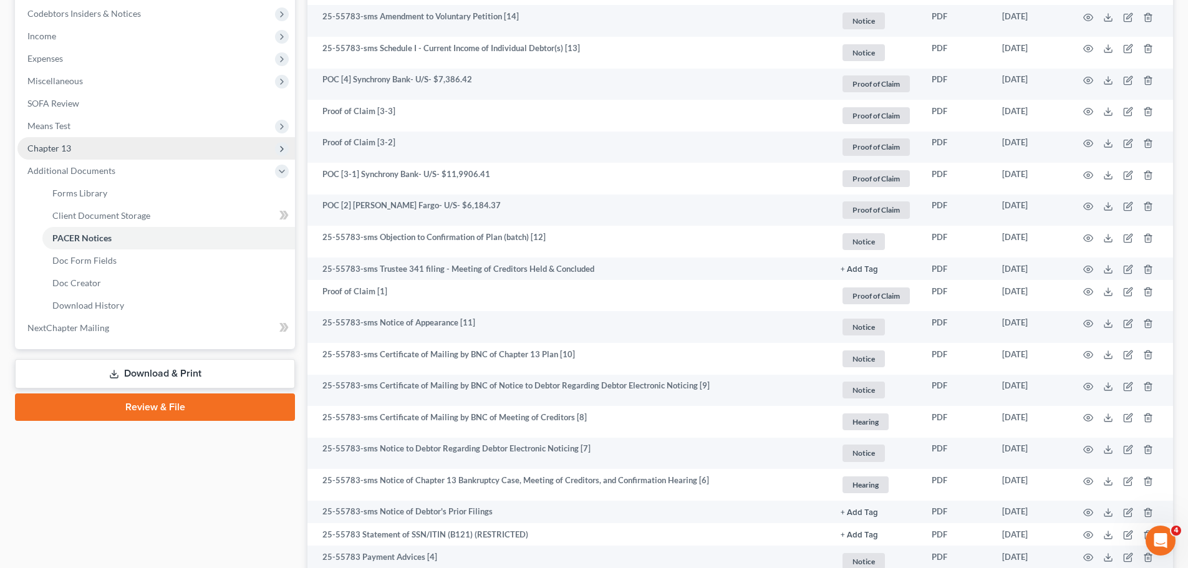
click at [97, 152] on span "Chapter 13" at bounding box center [156, 148] width 278 height 22
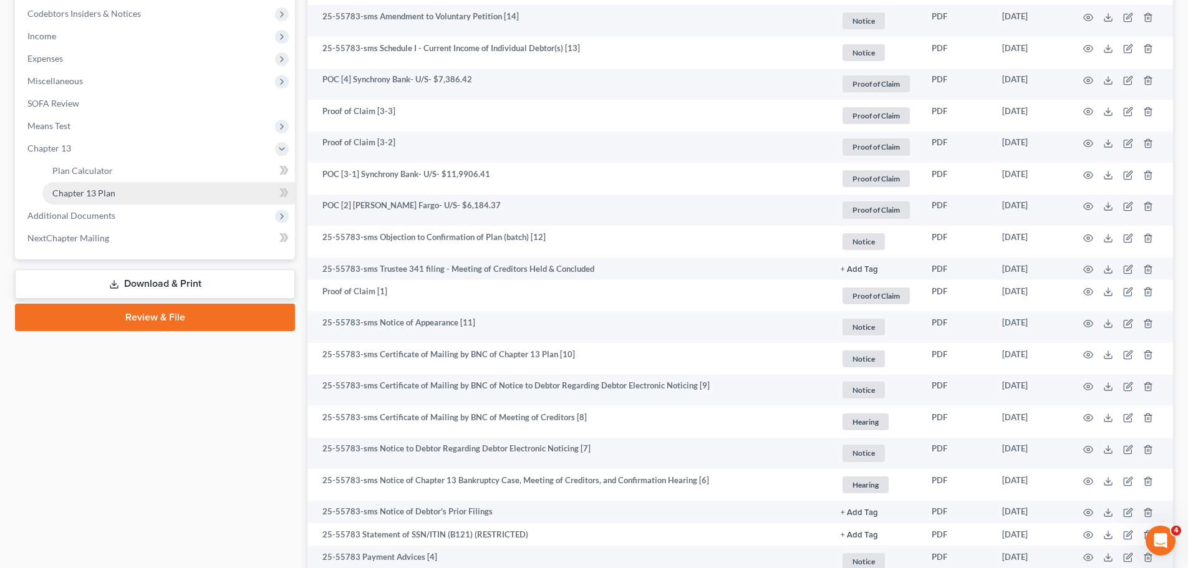
click at [118, 195] on link "Chapter 13 Plan" at bounding box center [168, 193] width 253 height 22
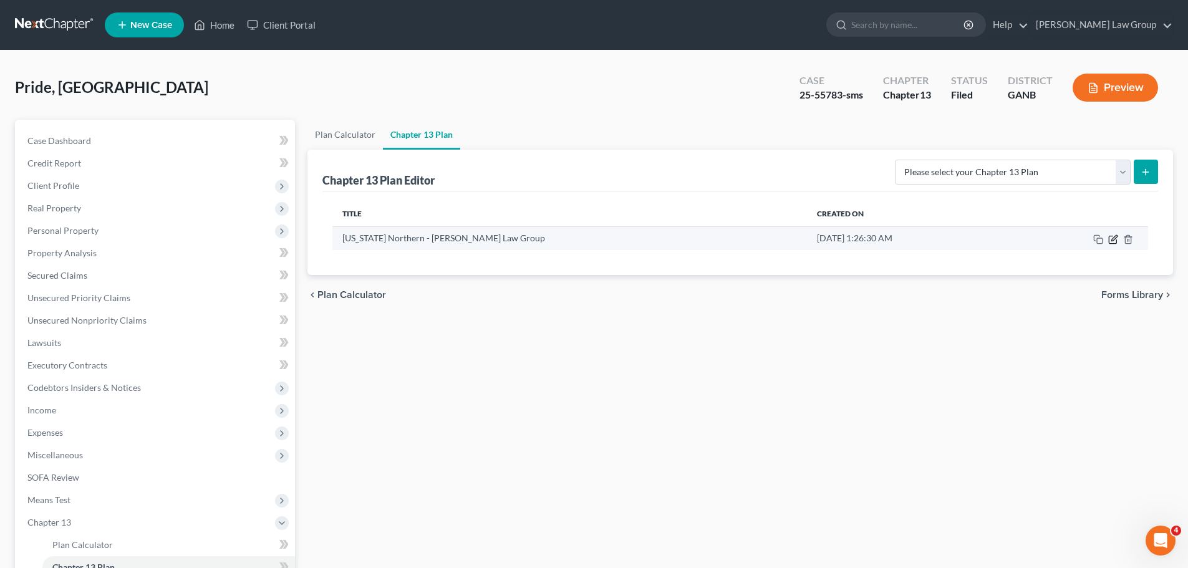
click at [1111, 241] on icon "button" at bounding box center [1113, 240] width 10 height 10
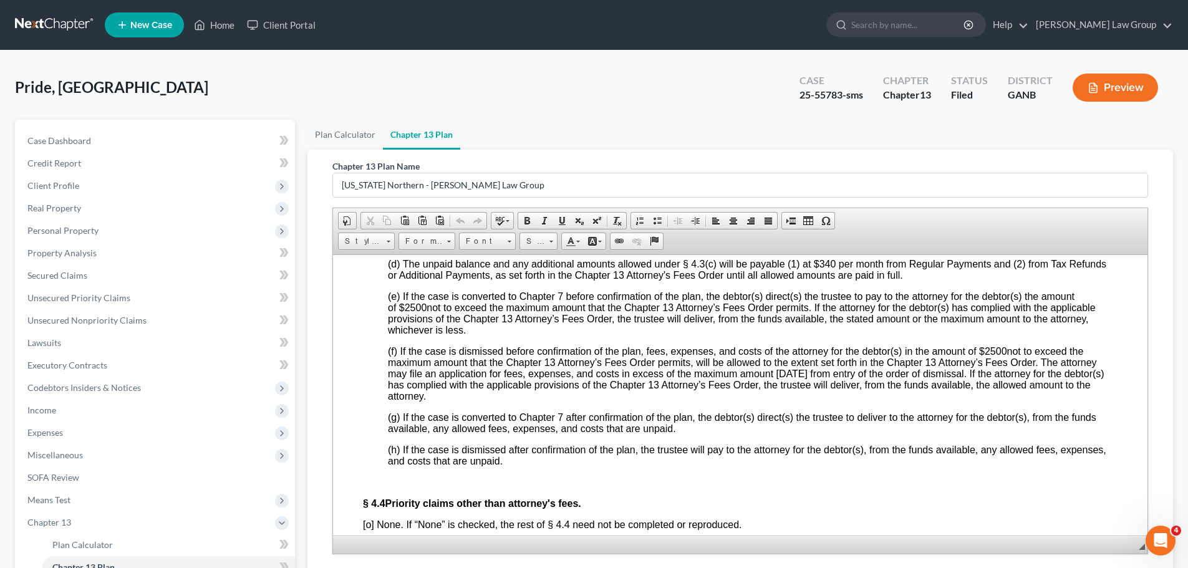
scroll to position [3543, 0]
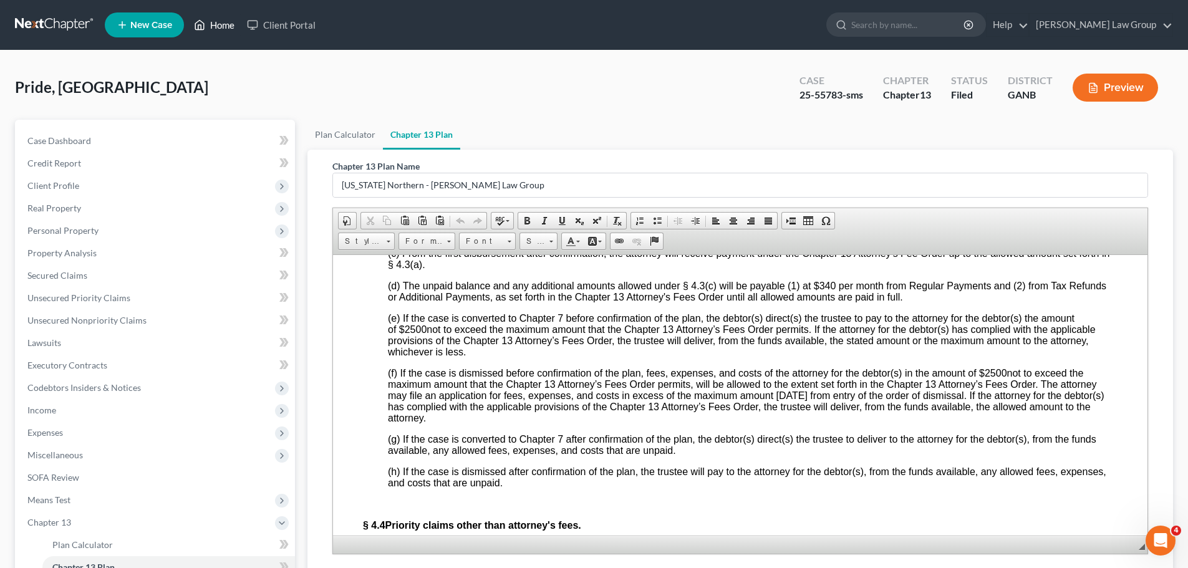
click at [221, 22] on link "Home" at bounding box center [214, 25] width 53 height 22
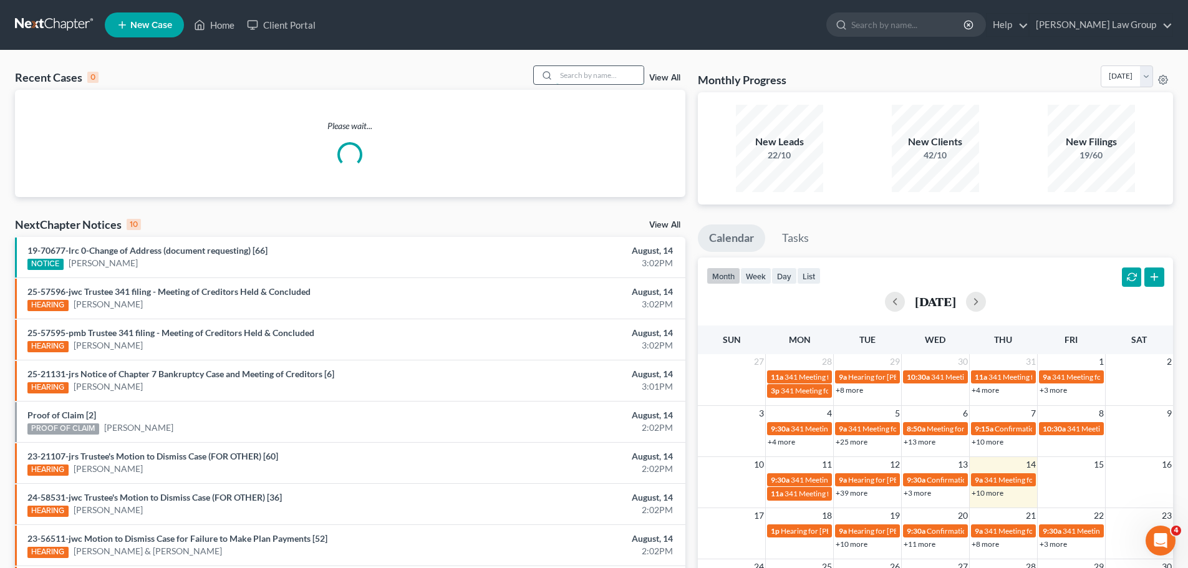
click at [607, 72] on input "search" at bounding box center [599, 75] width 87 height 18
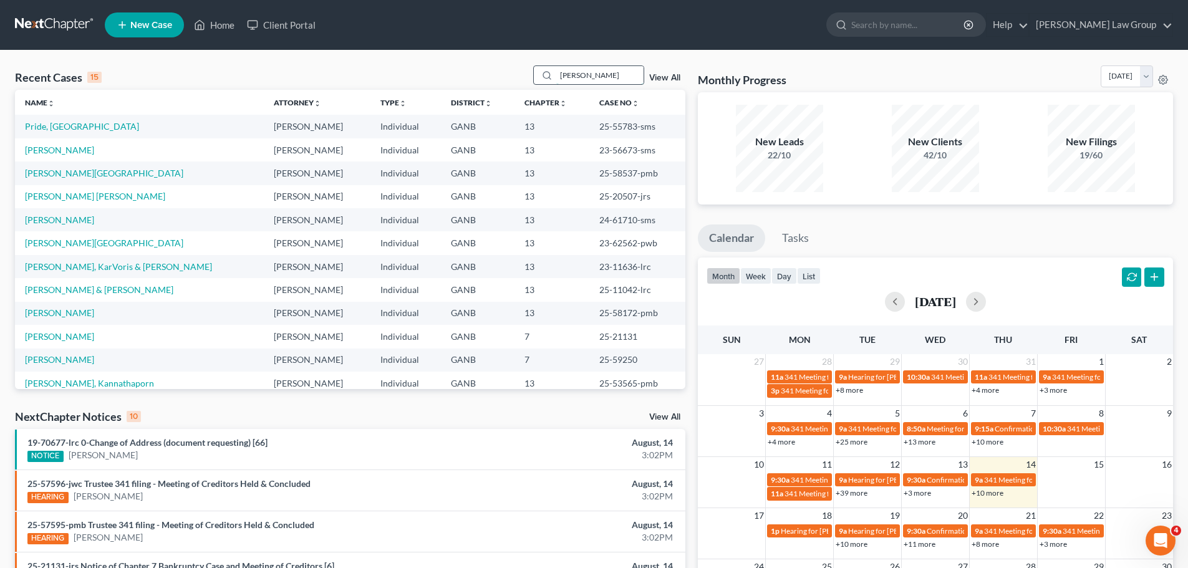
type input "[PERSON_NAME]"
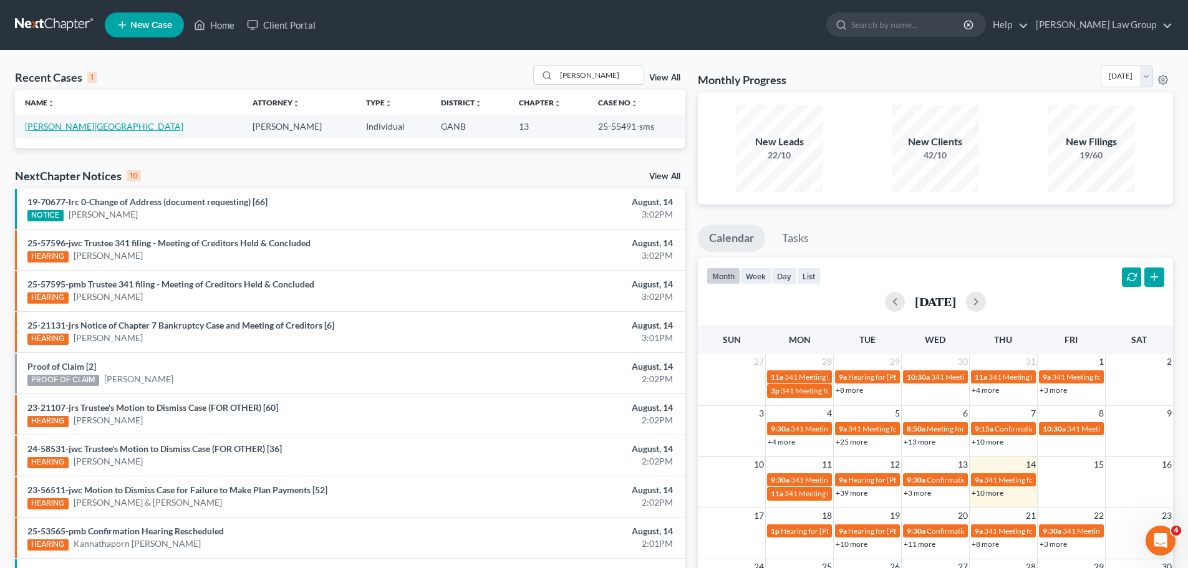
click at [38, 127] on link "[PERSON_NAME][GEOGRAPHIC_DATA]" at bounding box center [104, 126] width 158 height 11
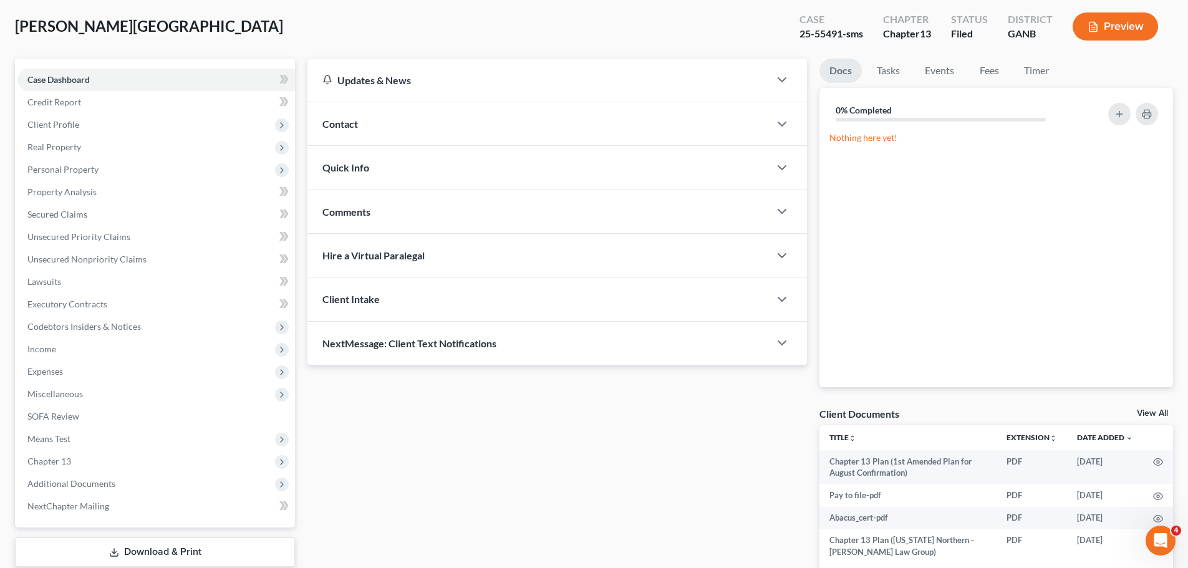
scroll to position [140, 0]
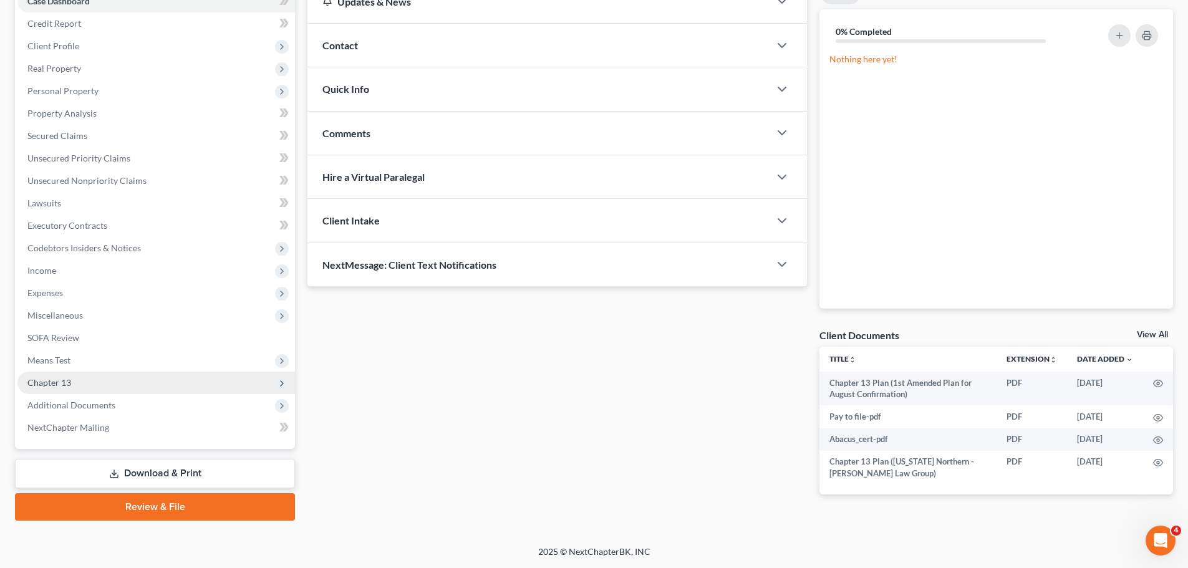
click at [85, 384] on span "Chapter 13" at bounding box center [156, 383] width 278 height 22
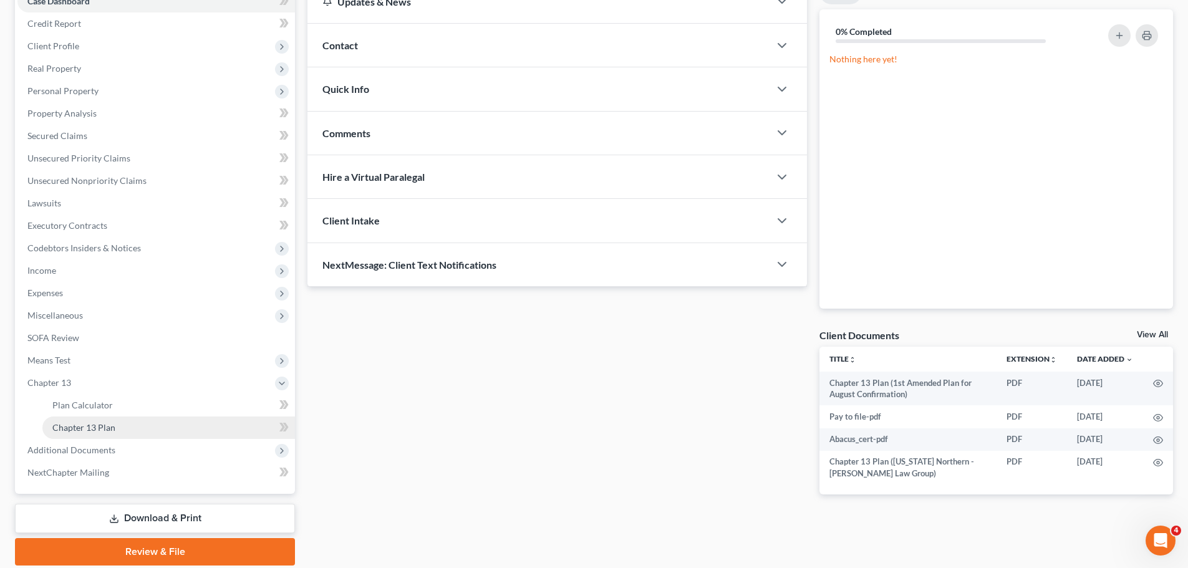
click at [140, 422] on link "Chapter 13 Plan" at bounding box center [168, 428] width 253 height 22
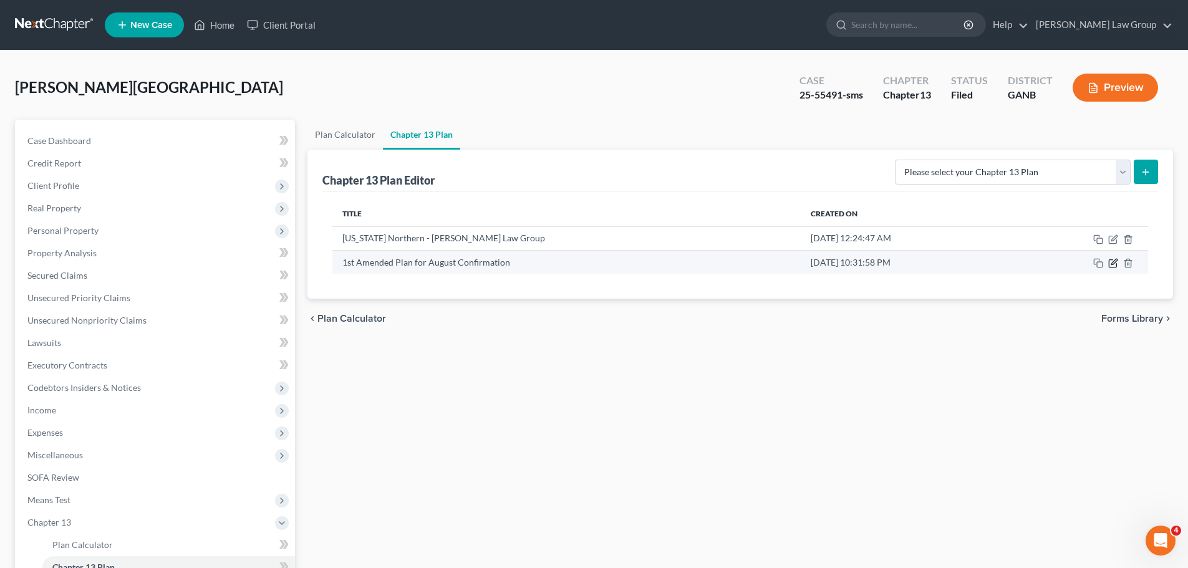
click at [1110, 268] on icon "button" at bounding box center [1113, 263] width 10 height 10
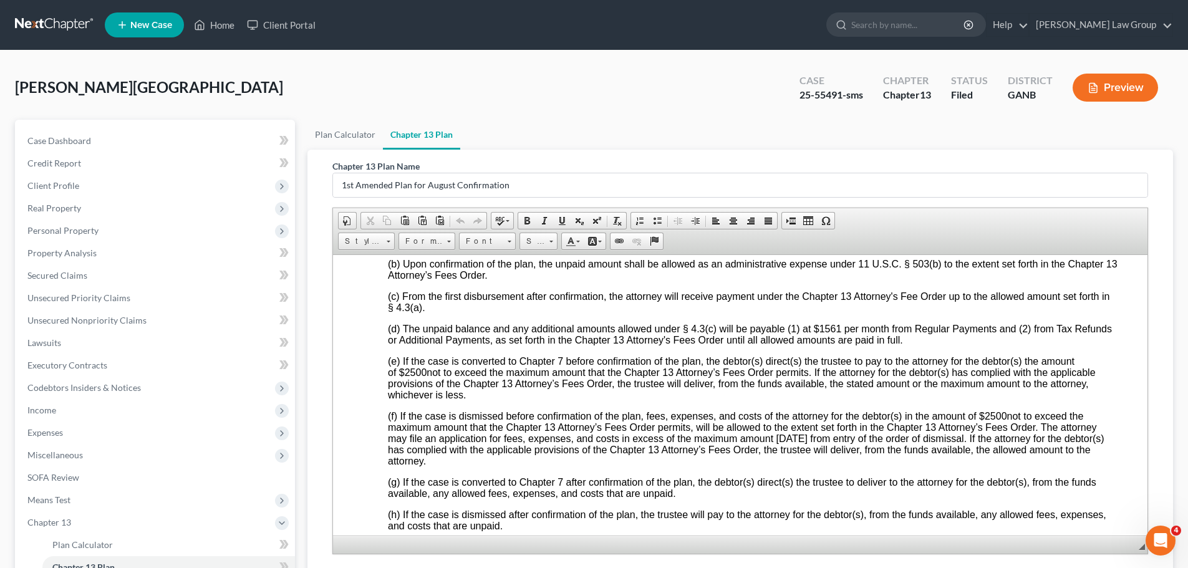
scroll to position [3867, 0]
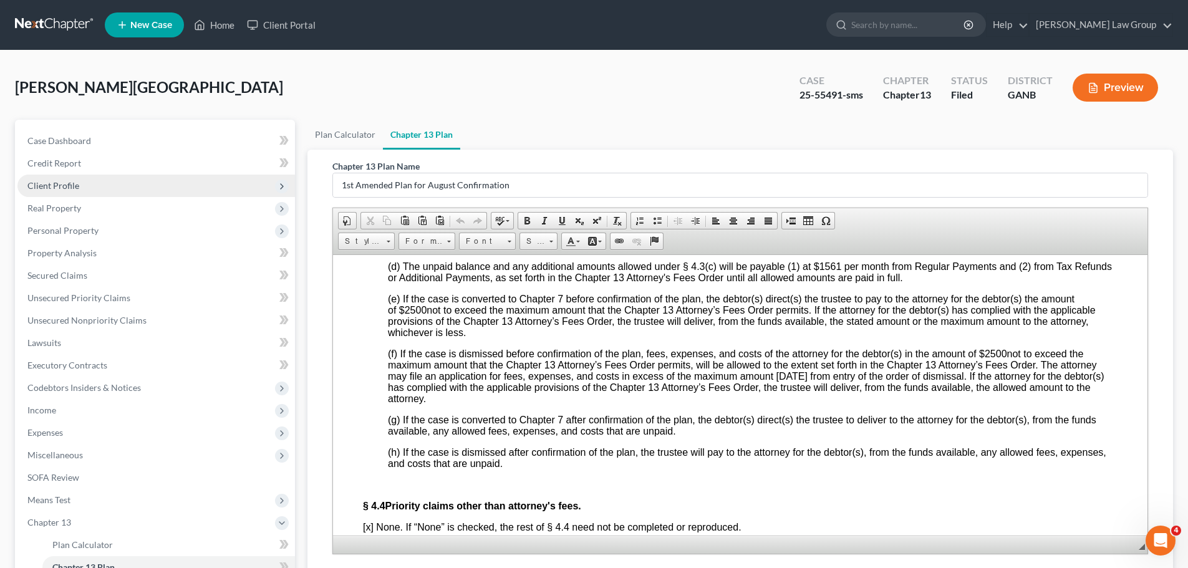
click at [60, 188] on span "Client Profile" at bounding box center [53, 185] width 52 height 11
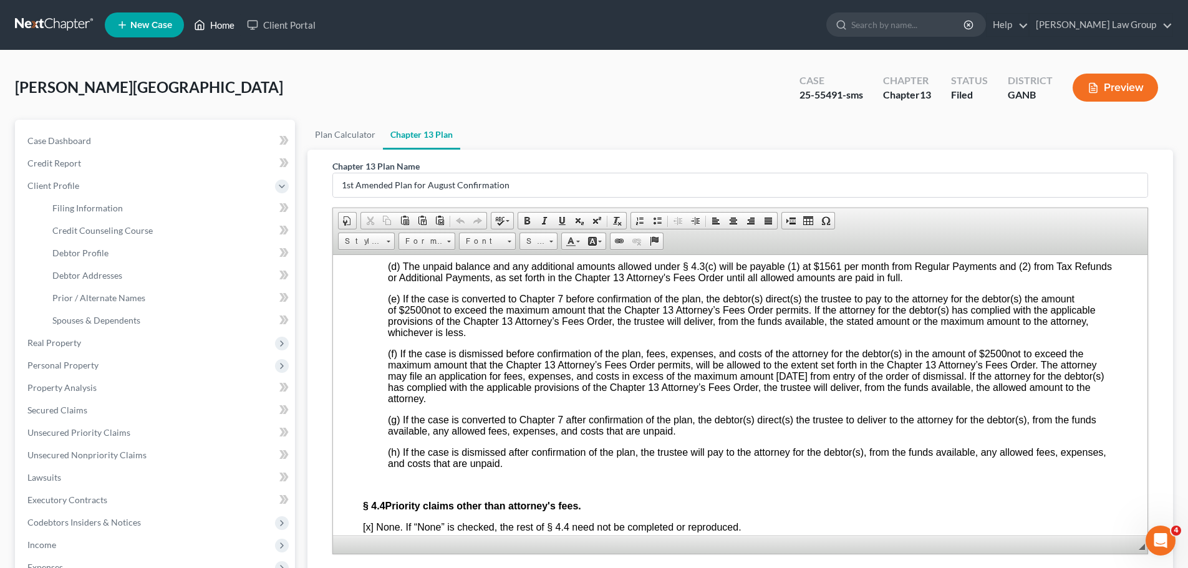
click at [228, 24] on link "Home" at bounding box center [214, 25] width 53 height 22
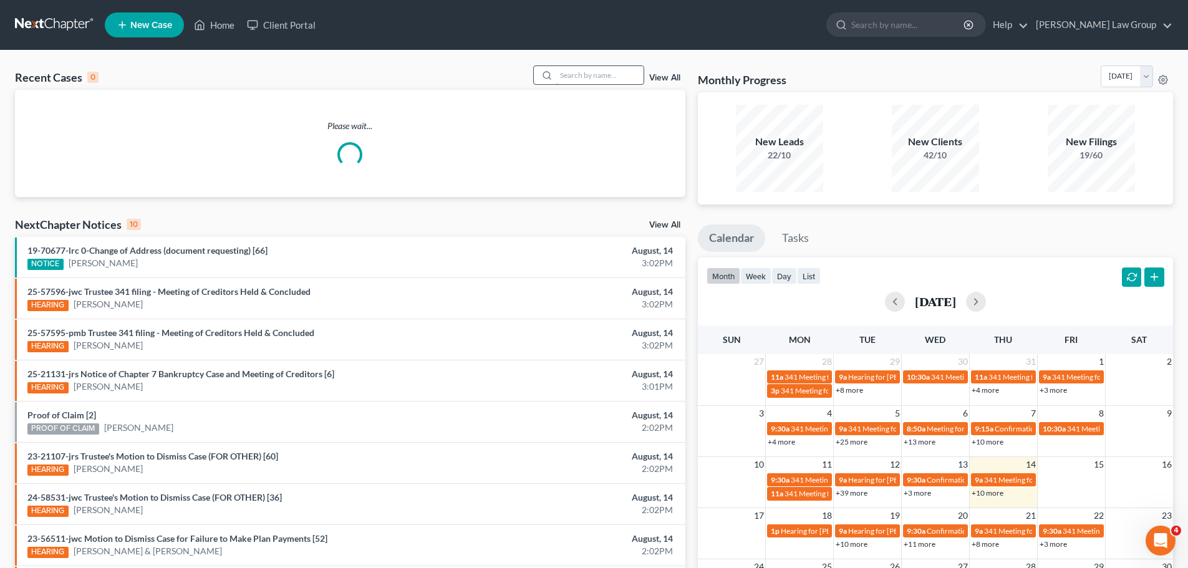
click at [596, 79] on input "search" at bounding box center [599, 75] width 87 height 18
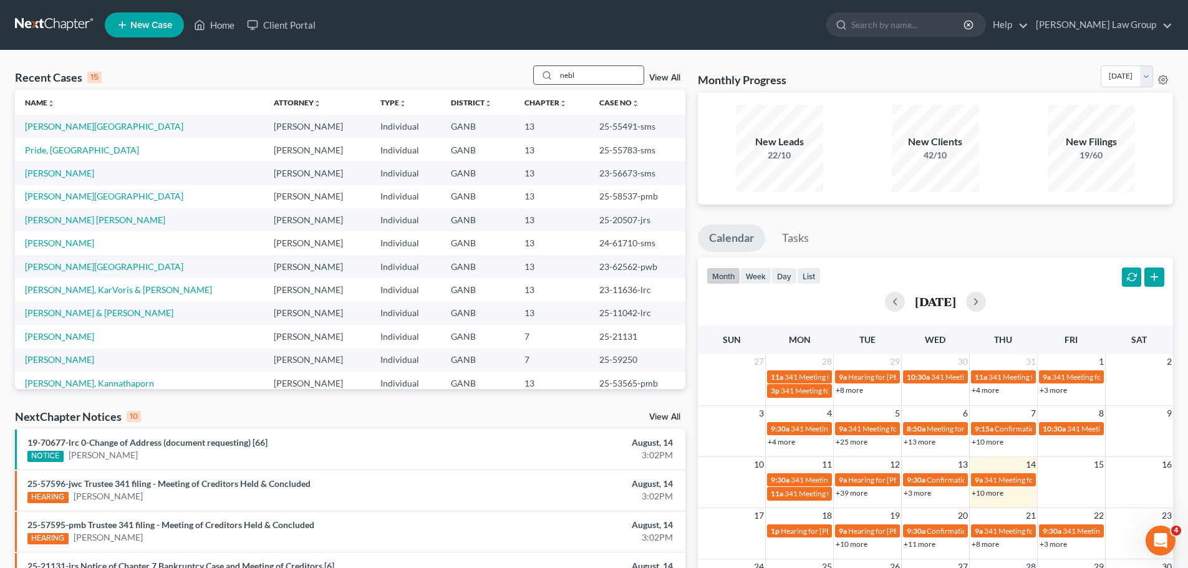
type input "nebl"
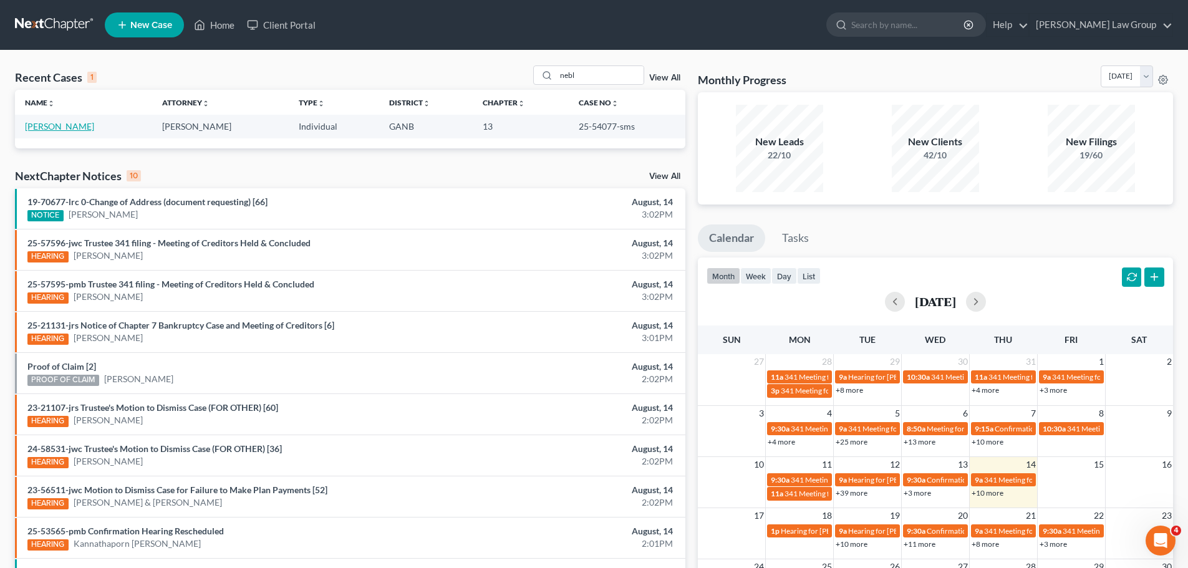
click at [44, 128] on link "[PERSON_NAME]" at bounding box center [59, 126] width 69 height 11
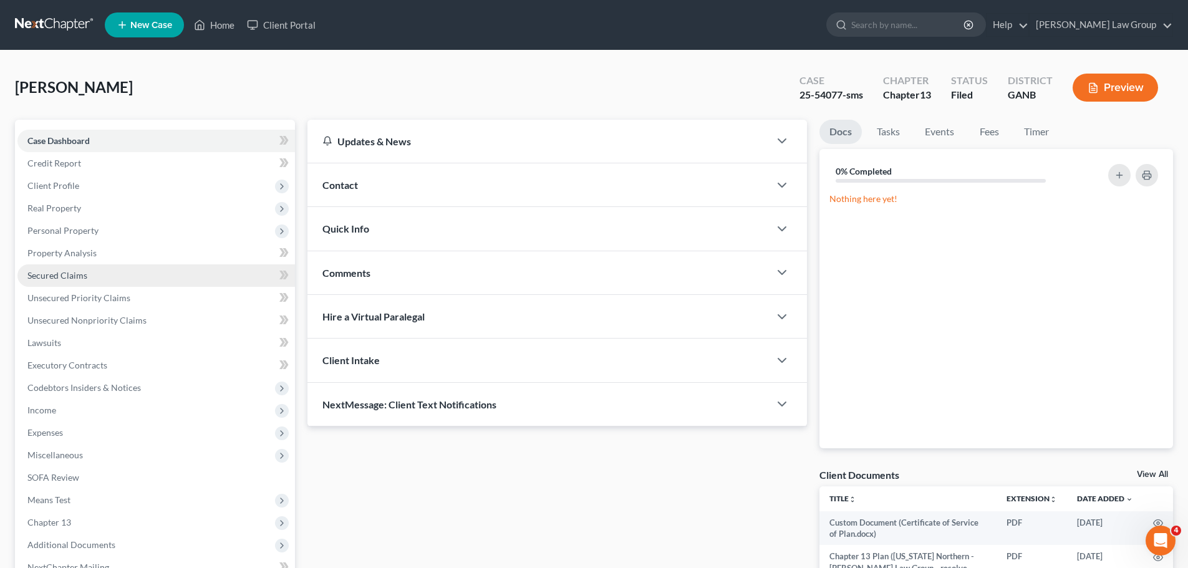
click at [100, 278] on link "Secured Claims" at bounding box center [156, 275] width 278 height 22
